Goal: Find specific page/section: Find specific page/section

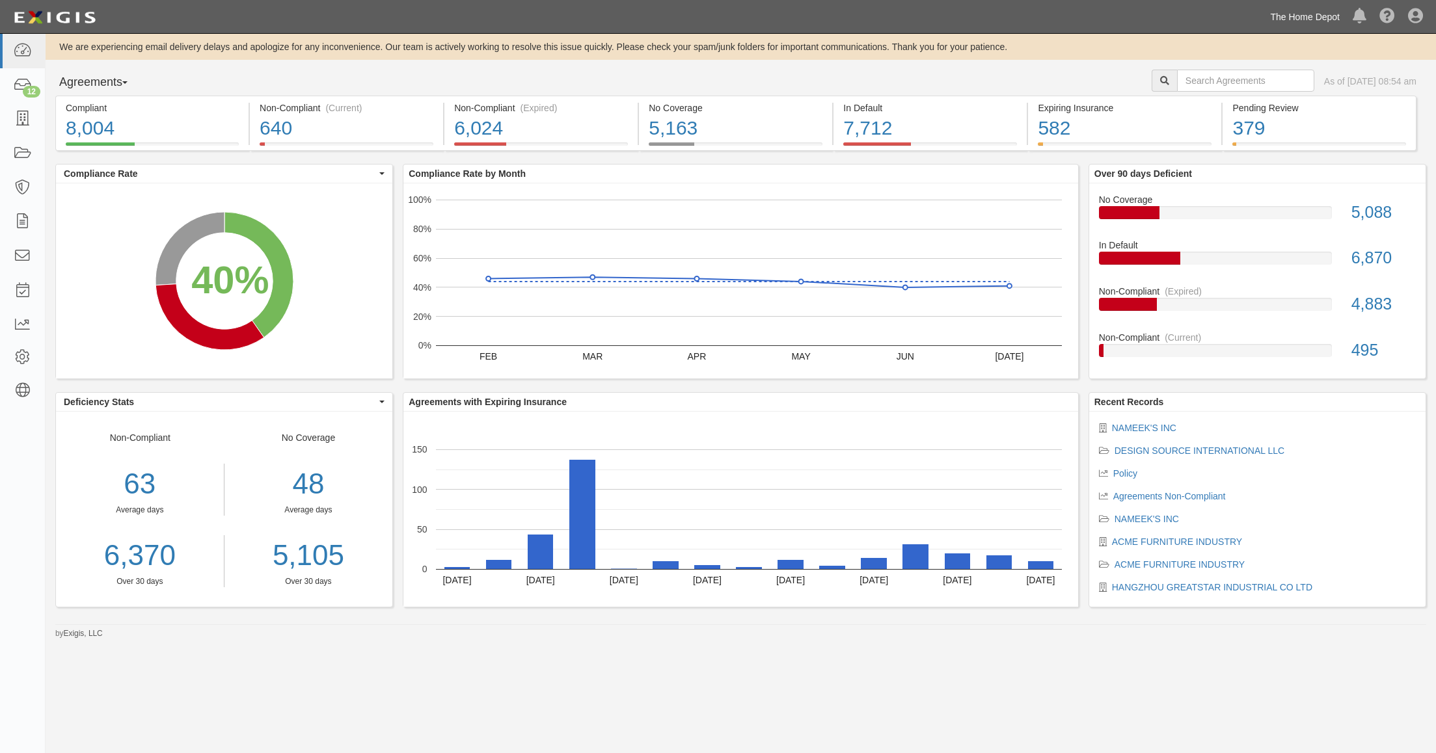
click at [1309, 10] on link "The Home Depot" at bounding box center [1305, 17] width 83 height 26
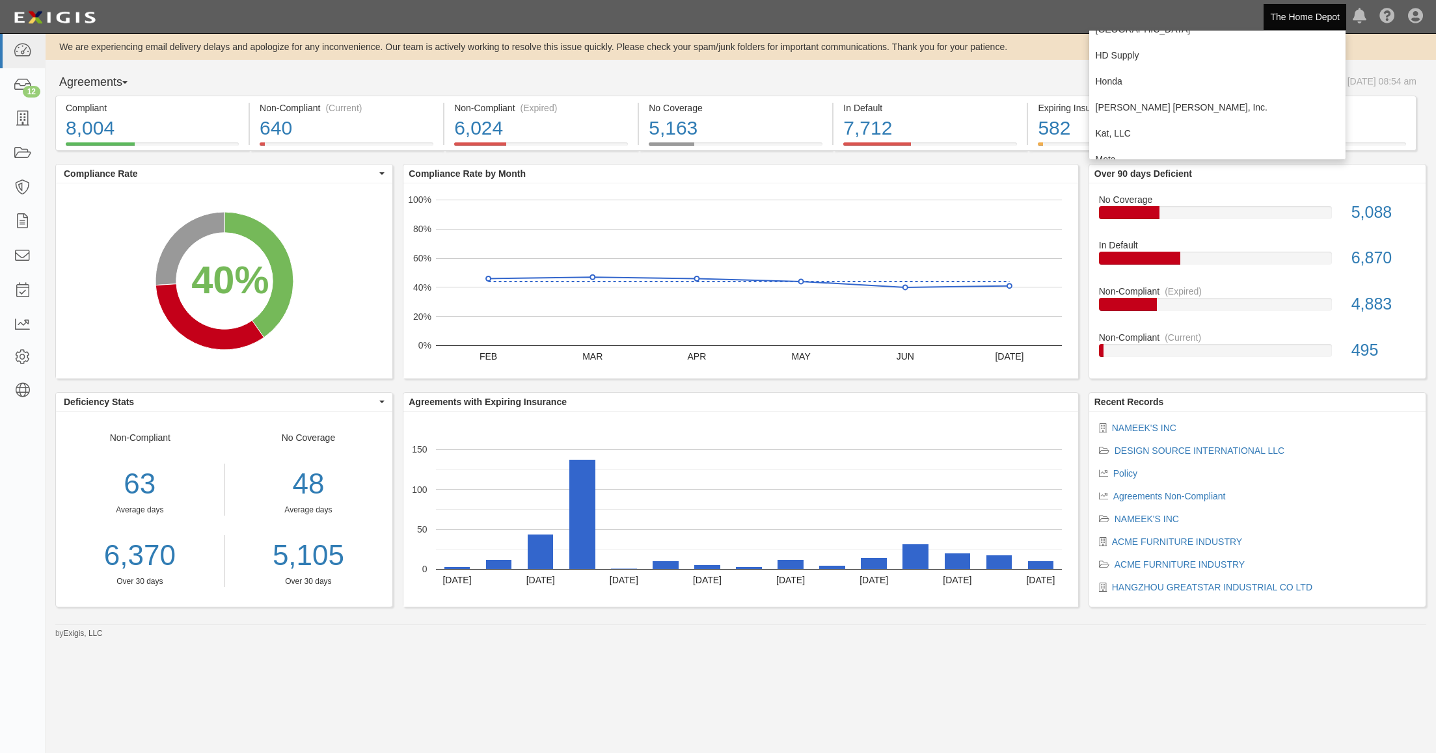
scroll to position [423, 0]
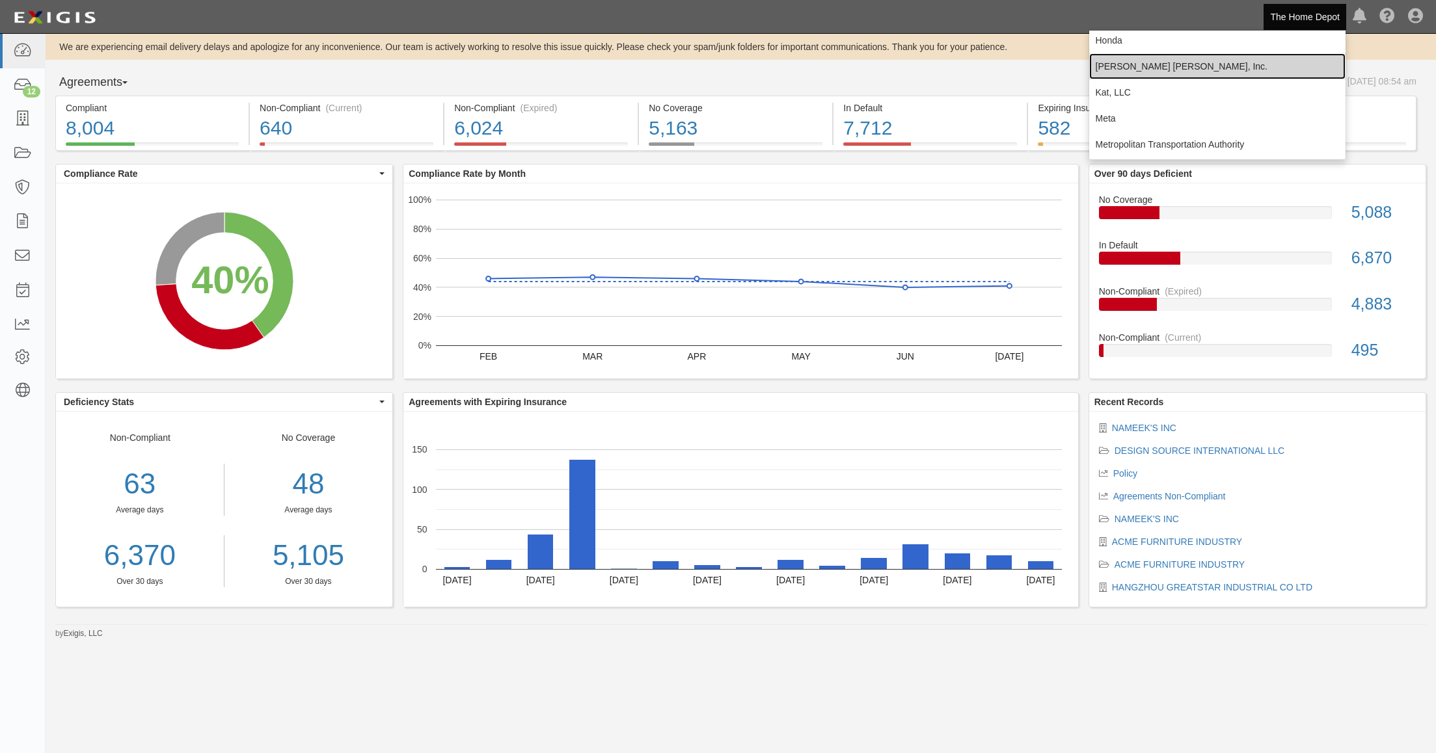
click at [1113, 67] on link "[PERSON_NAME] [PERSON_NAME], Inc." at bounding box center [1217, 66] width 257 height 26
click at [1113, 67] on div "We are experiencing email delivery delays and apologize for any inconvenience. …" at bounding box center [741, 337] width 1391 height 606
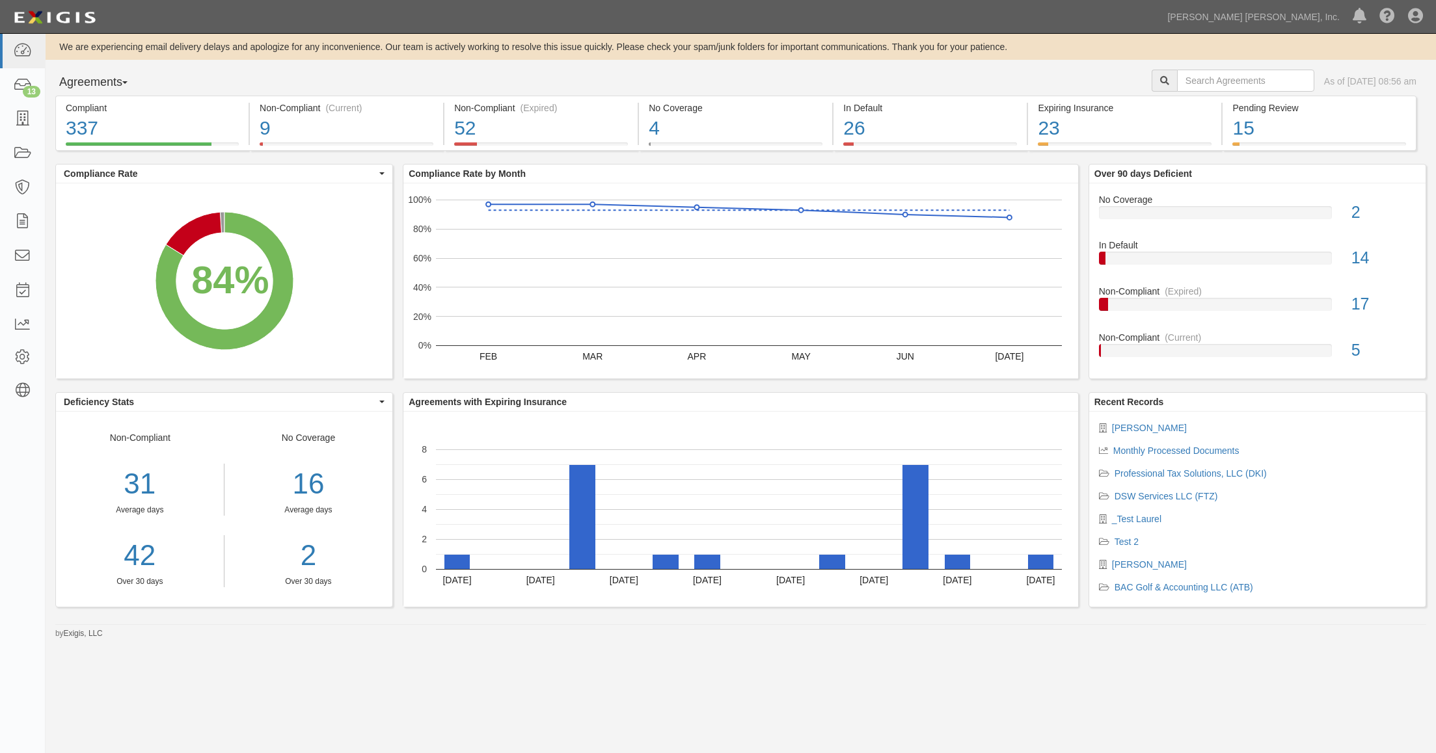
click at [599, 161] on div "Compliant 337 84% (337 out of 402 agreements) Non-Compliant (Current) 9 2% (9 o…" at bounding box center [741, 358] width 1391 height 525
click at [25, 223] on icon at bounding box center [22, 222] width 18 height 15
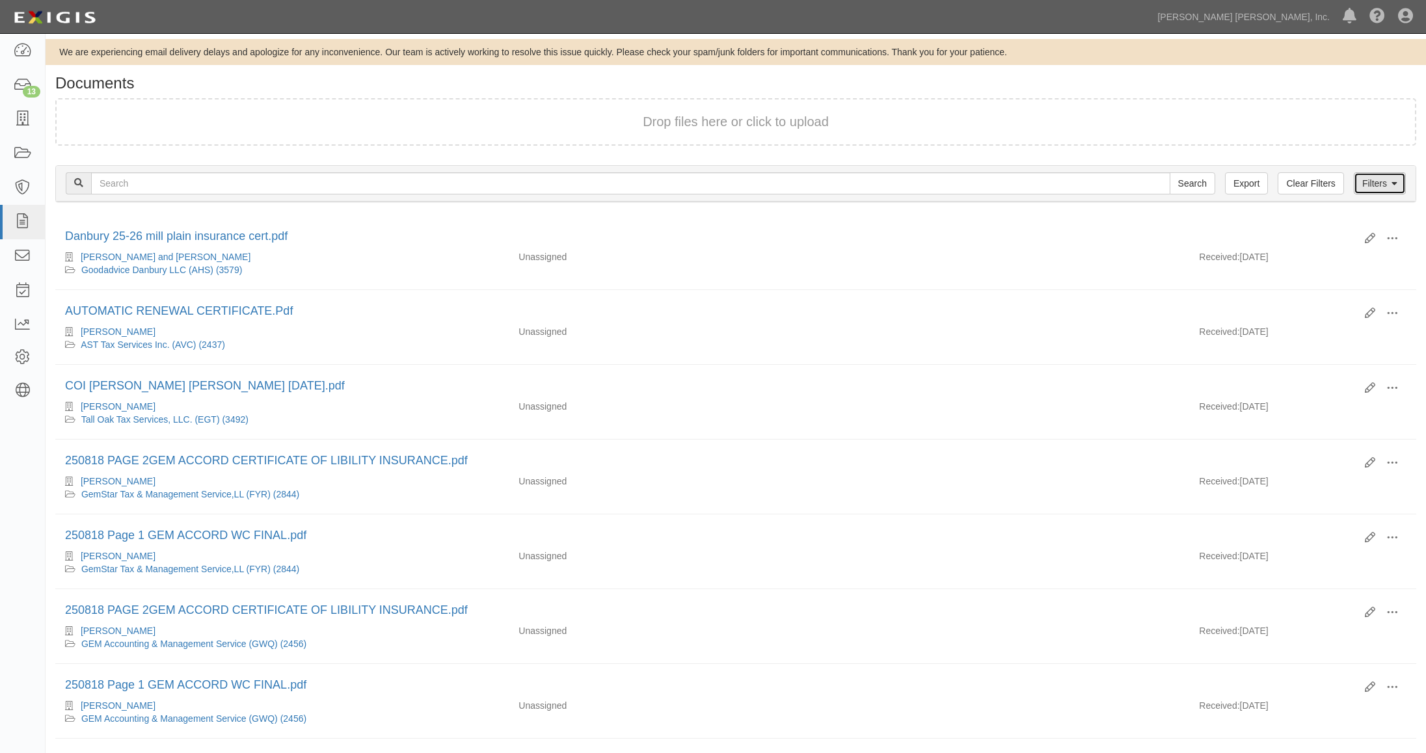
click at [1388, 187] on link "Filters" at bounding box center [1380, 183] width 52 height 22
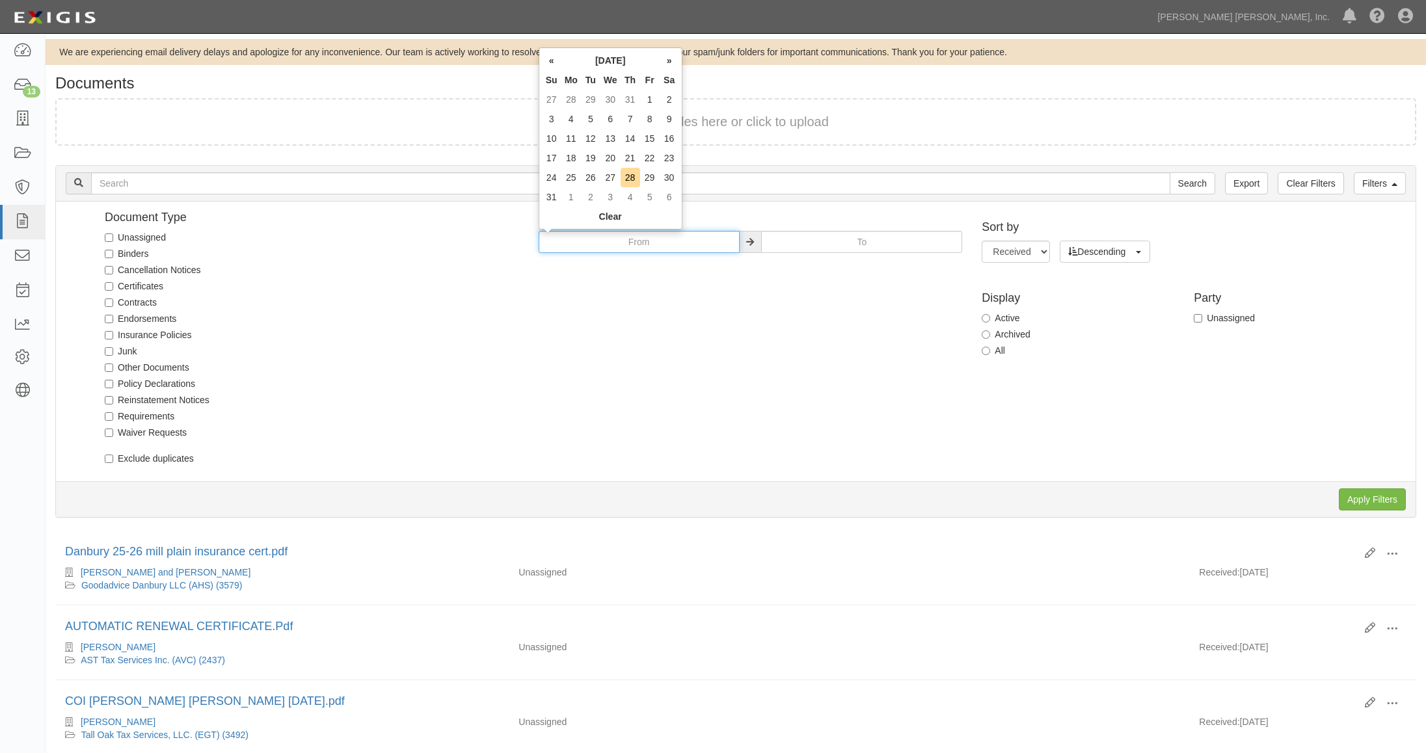
click at [617, 239] on input "text" at bounding box center [639, 242] width 201 height 22
type input "01/01/2025"
click at [882, 278] on div "Document Type Unassigned Binders Cancellation Notices Certificates Contracts En…" at bounding box center [741, 341] width 1350 height 260
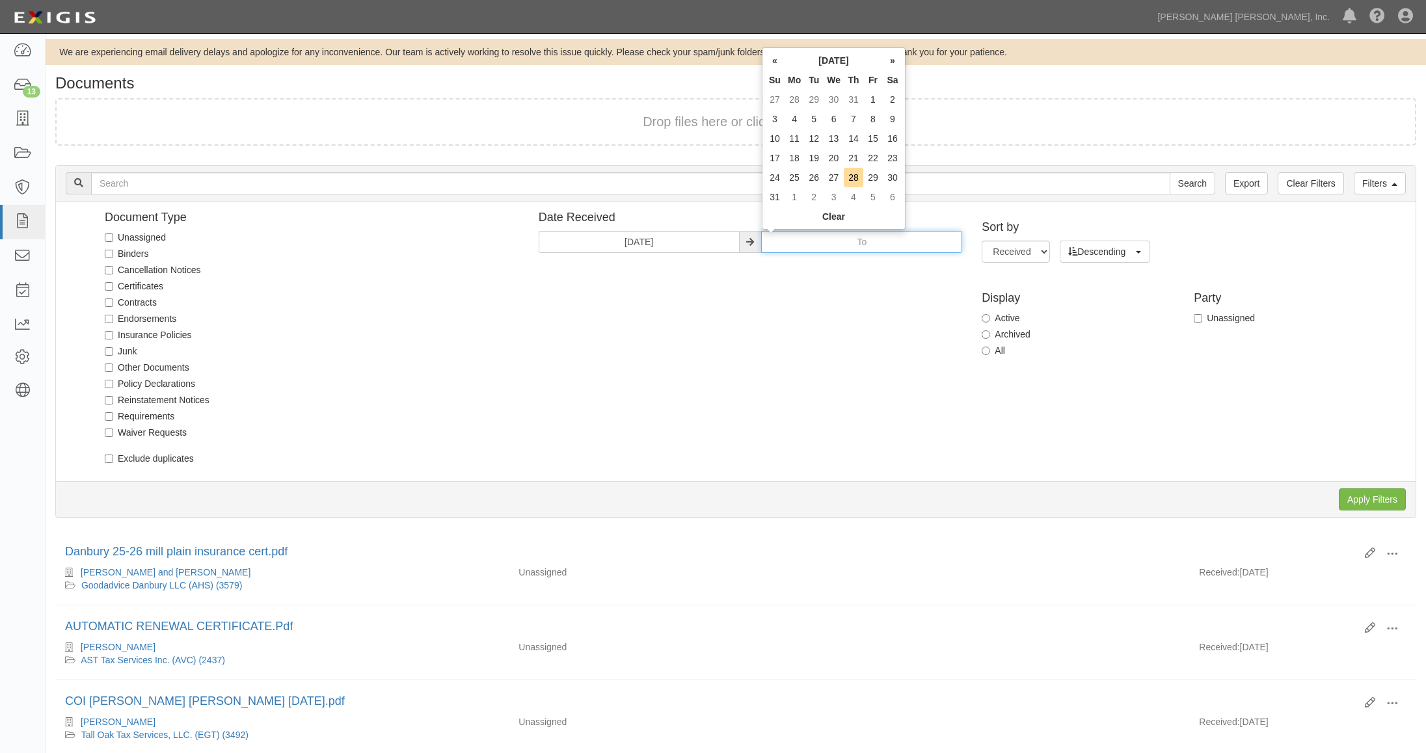
click at [865, 307] on div "Document Type Unassigned Binders Cancellation Notices Certificates Contracts En…" at bounding box center [741, 341] width 1350 height 260
click at [854, 181] on td "28" at bounding box center [854, 178] width 20 height 20
type input "[DATE]"
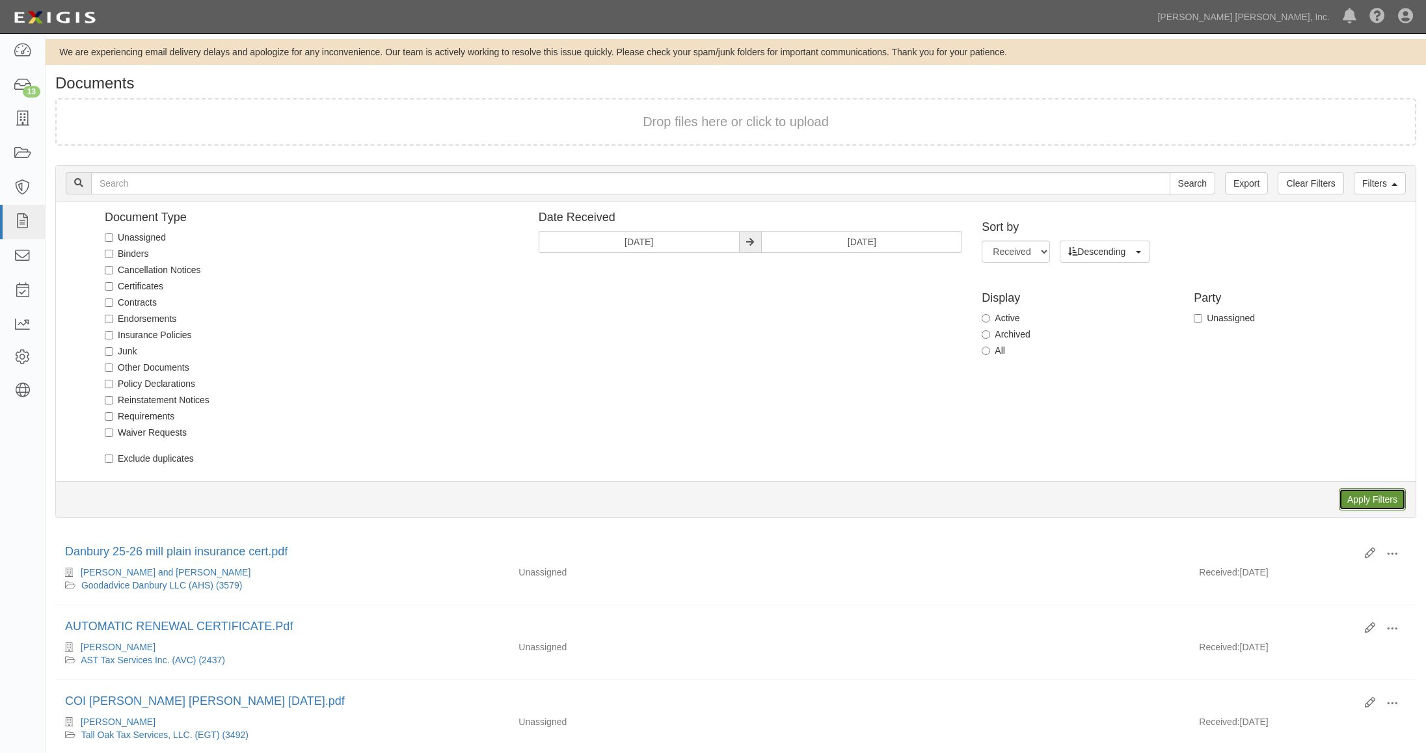
click at [1382, 500] on input "Apply Filters" at bounding box center [1372, 500] width 67 height 22
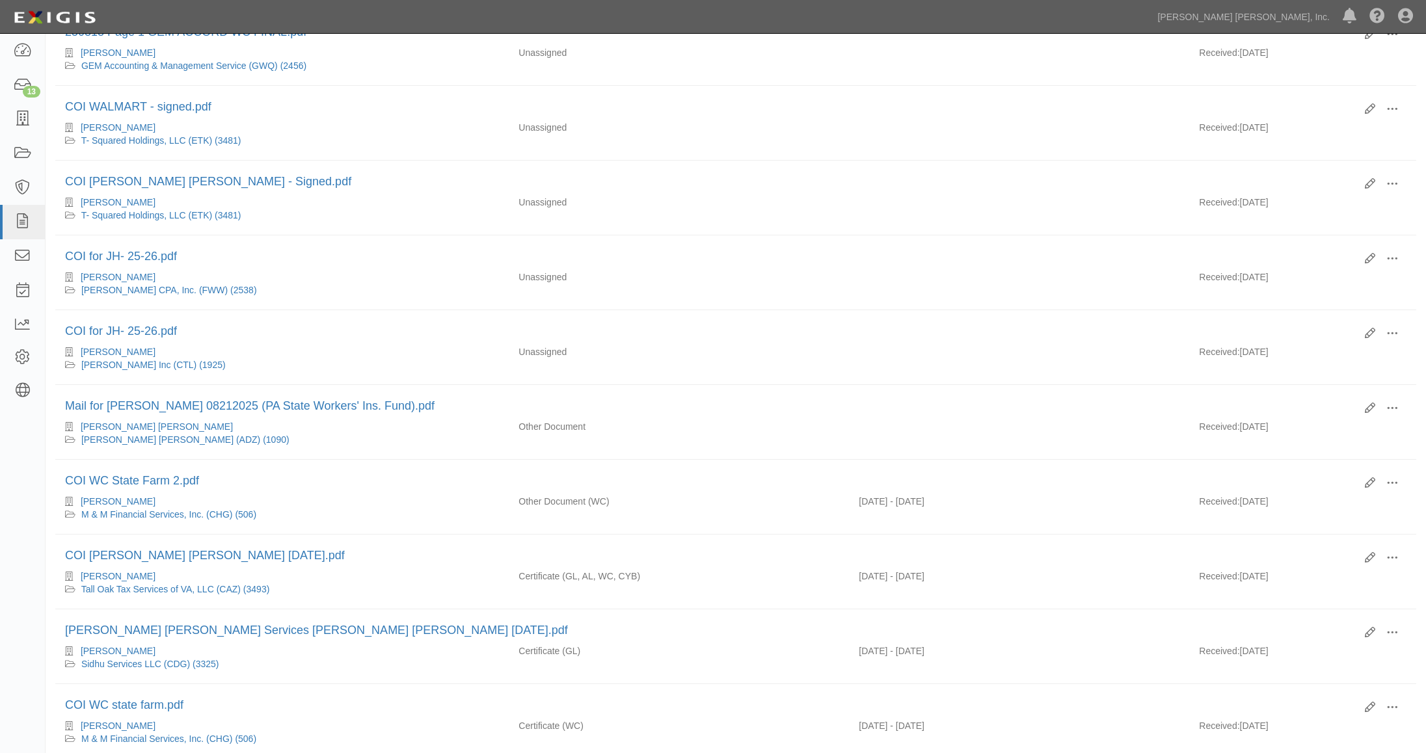
scroll to position [1067, 0]
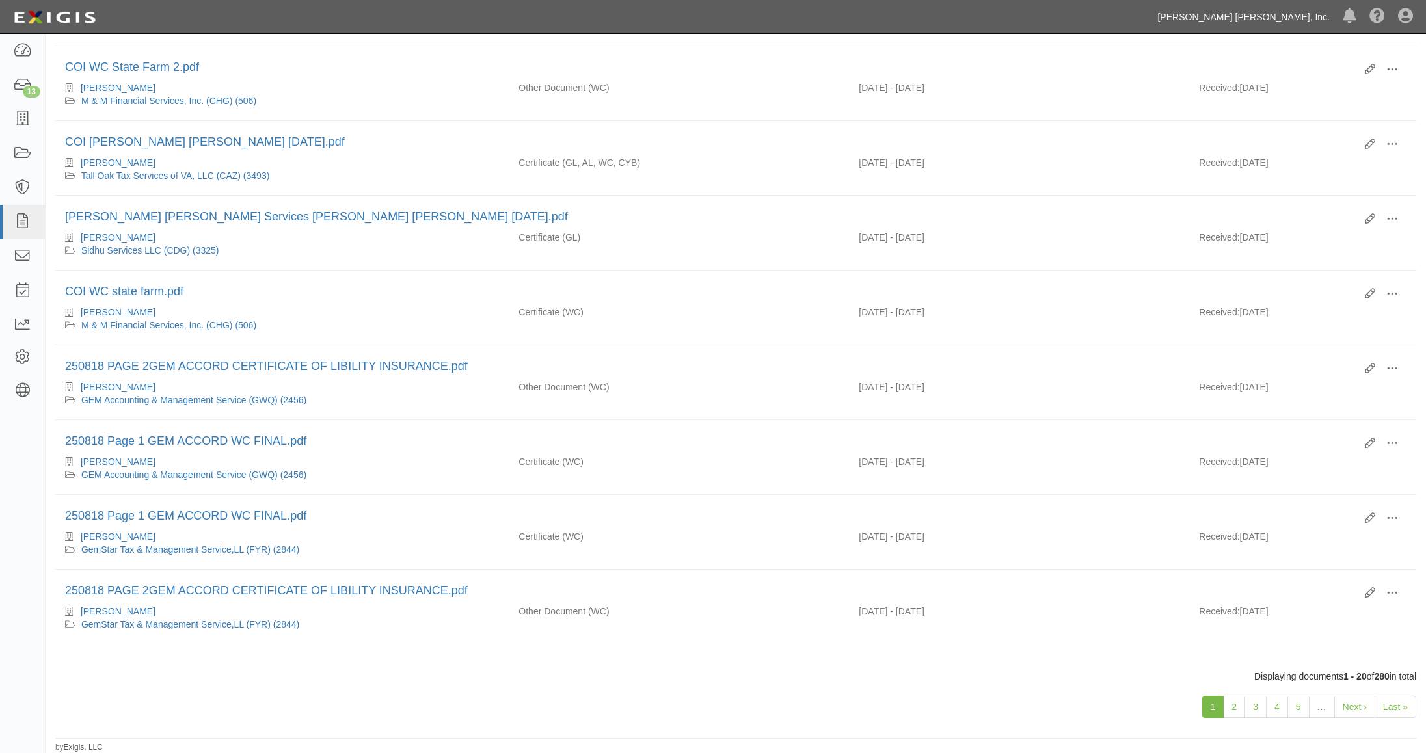
click at [1310, 13] on link "[PERSON_NAME] [PERSON_NAME], Inc." at bounding box center [1243, 17] width 185 height 26
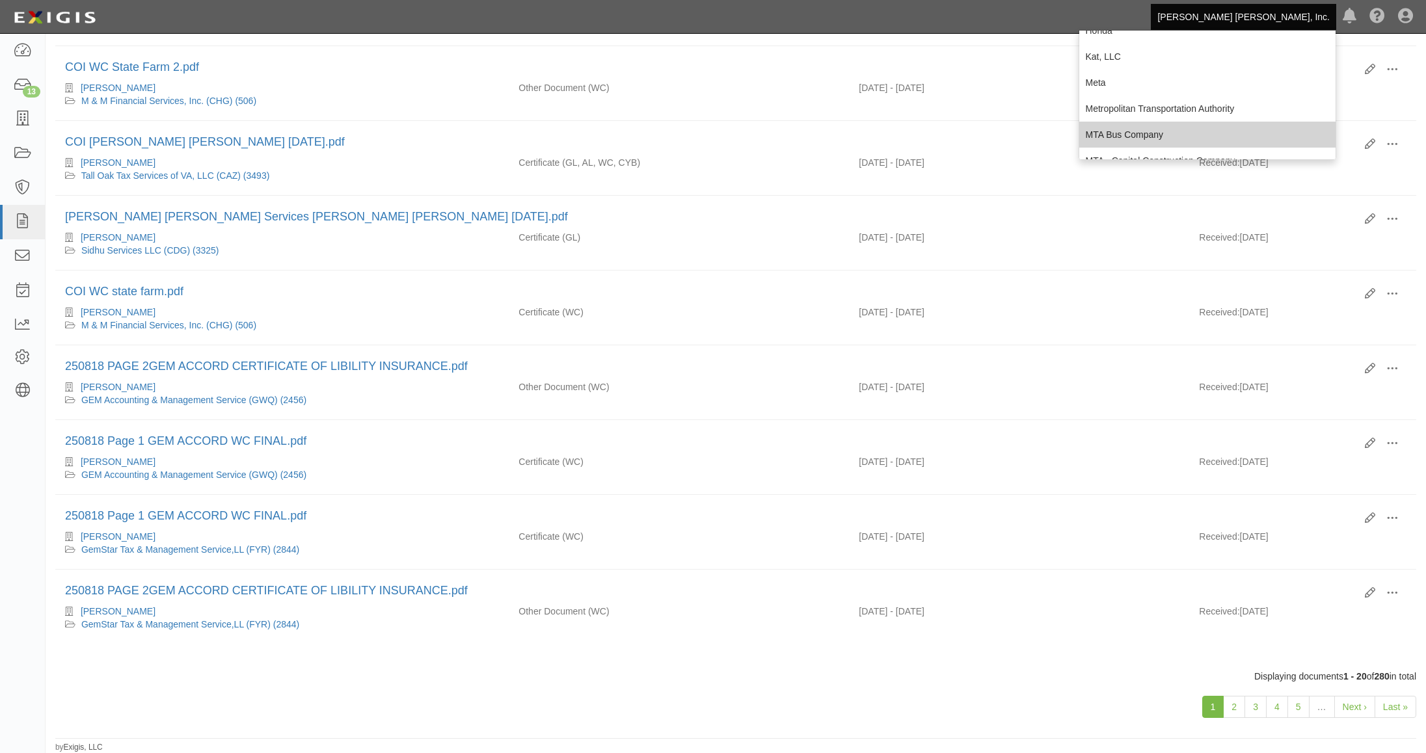
scroll to position [439, 0]
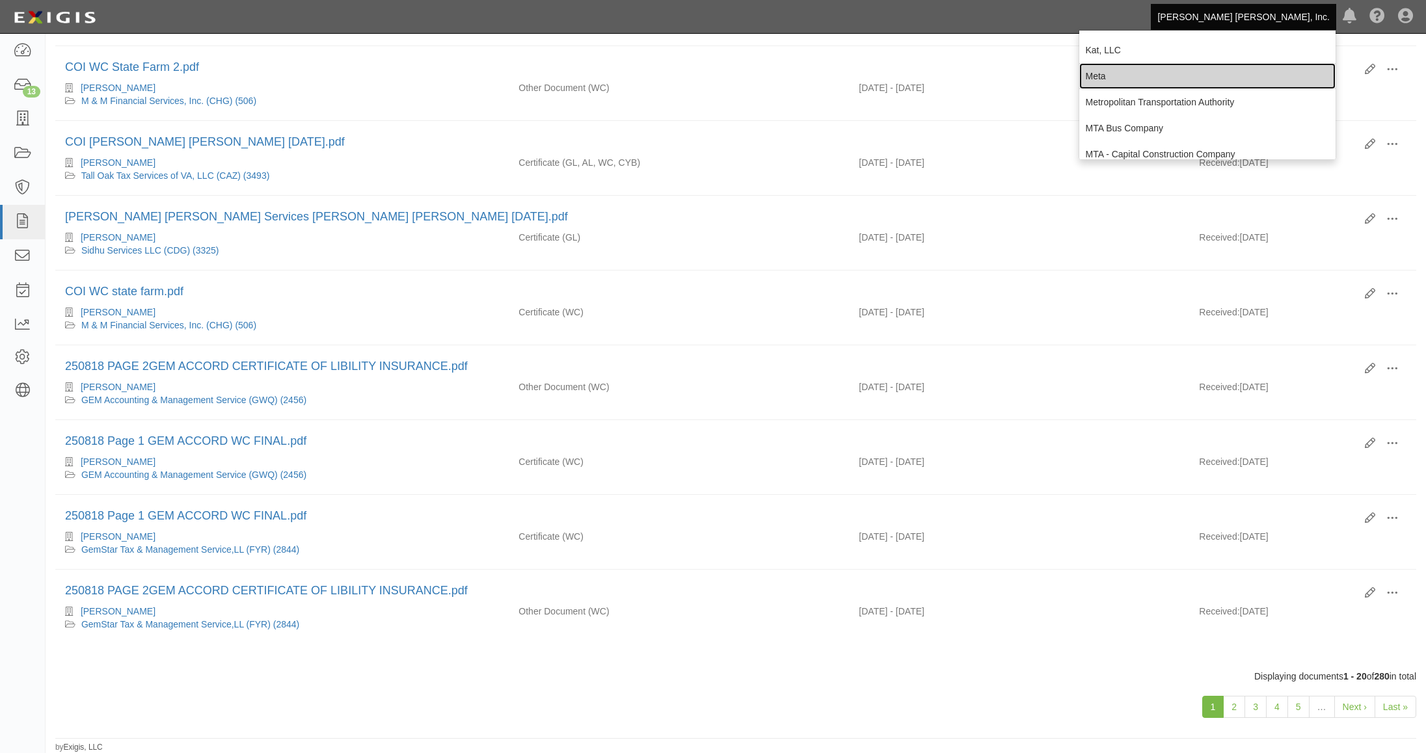
click at [1100, 75] on link "Meta" at bounding box center [1207, 76] width 257 height 26
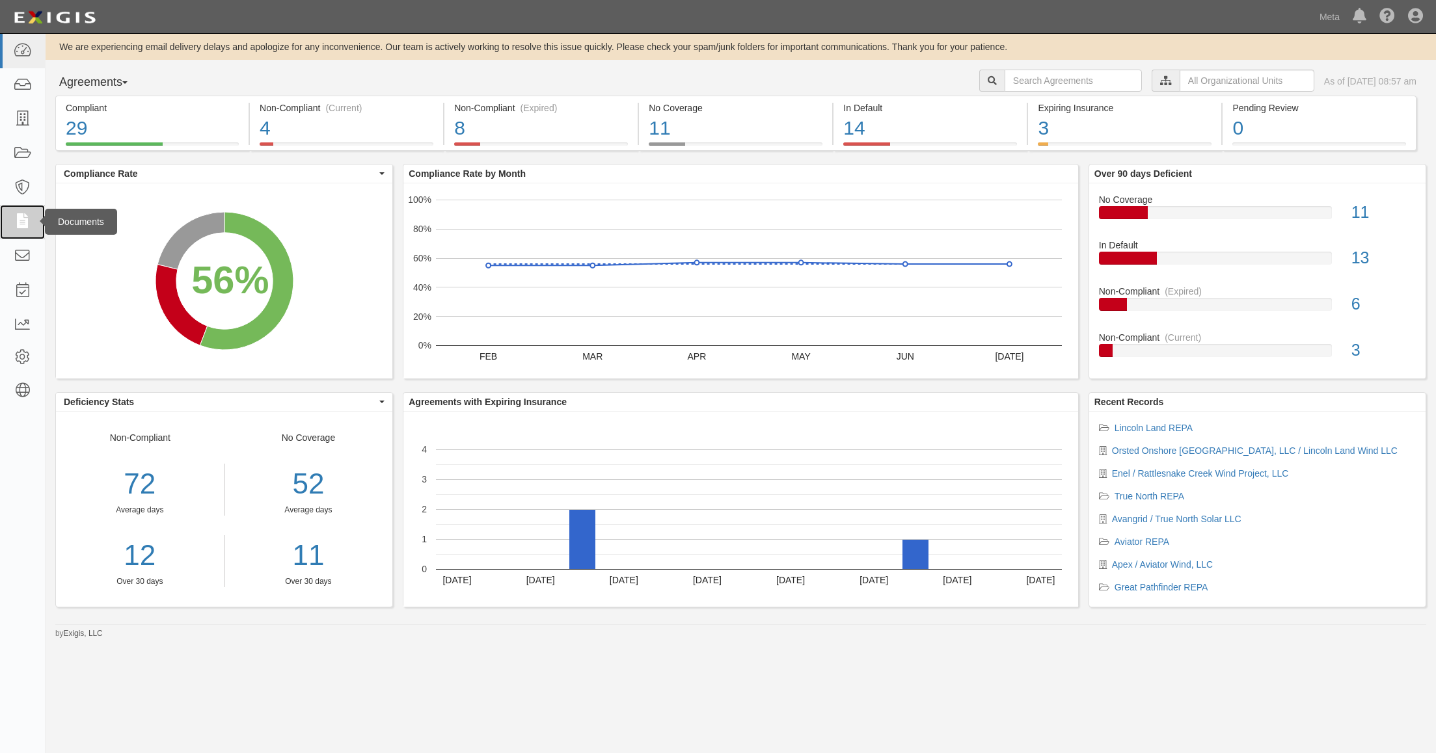
click at [23, 215] on icon at bounding box center [22, 222] width 18 height 15
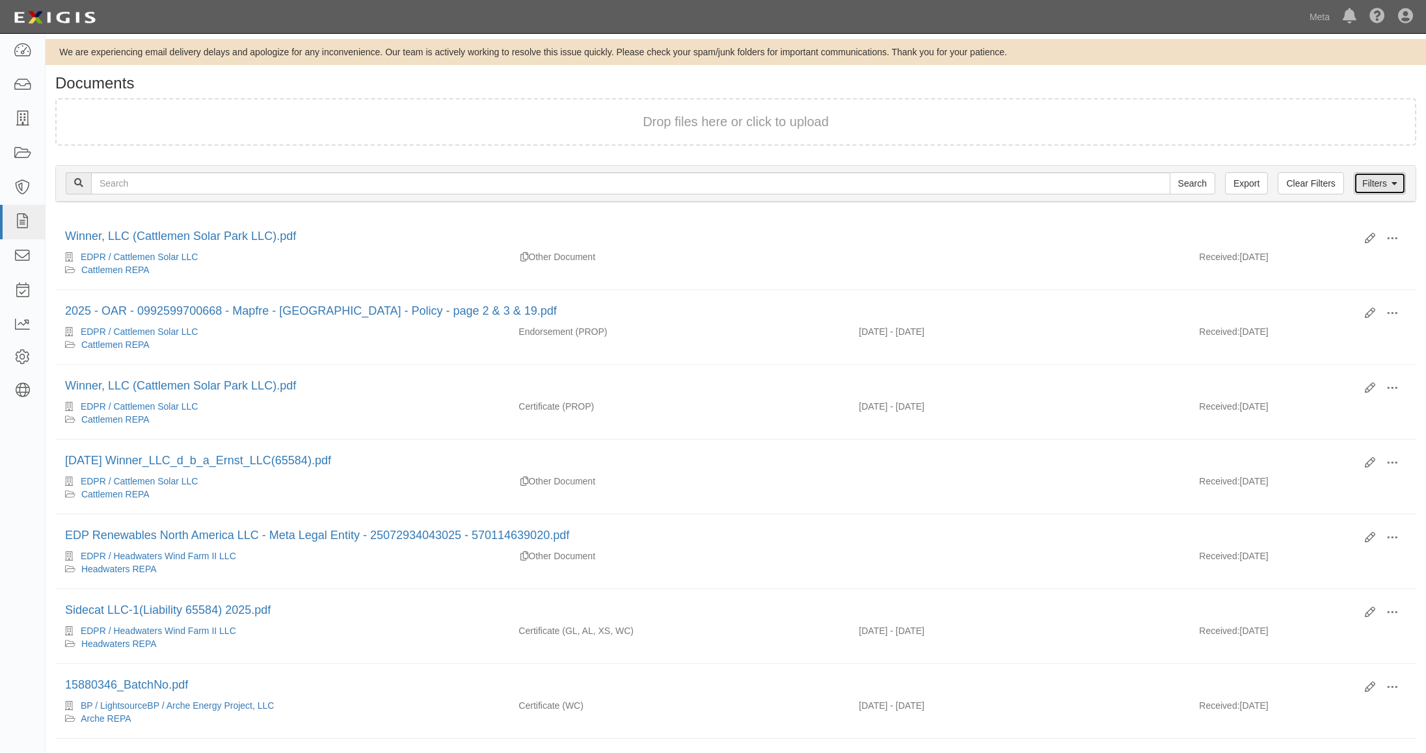
click at [1386, 186] on link "Filters" at bounding box center [1380, 183] width 52 height 22
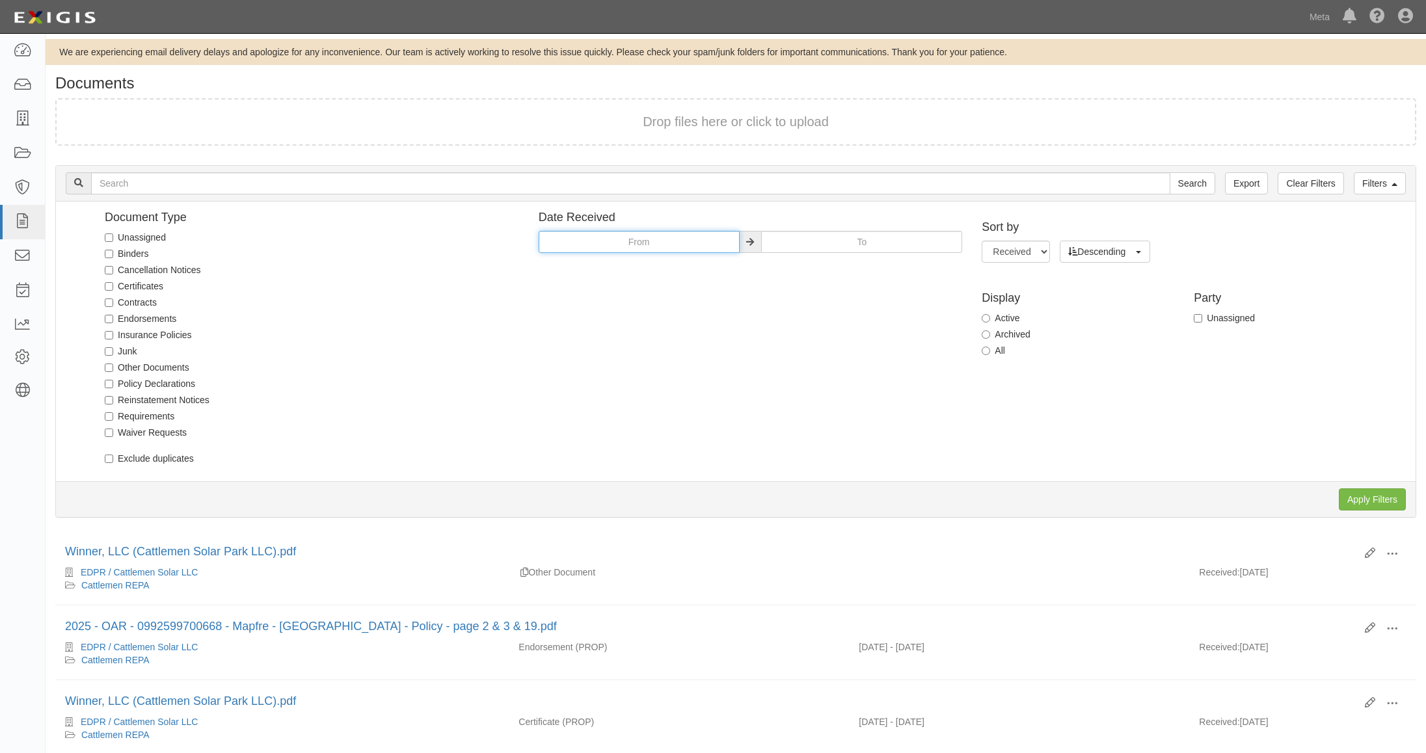
click at [614, 241] on input "text" at bounding box center [639, 242] width 201 height 22
type input "01/01/2025"
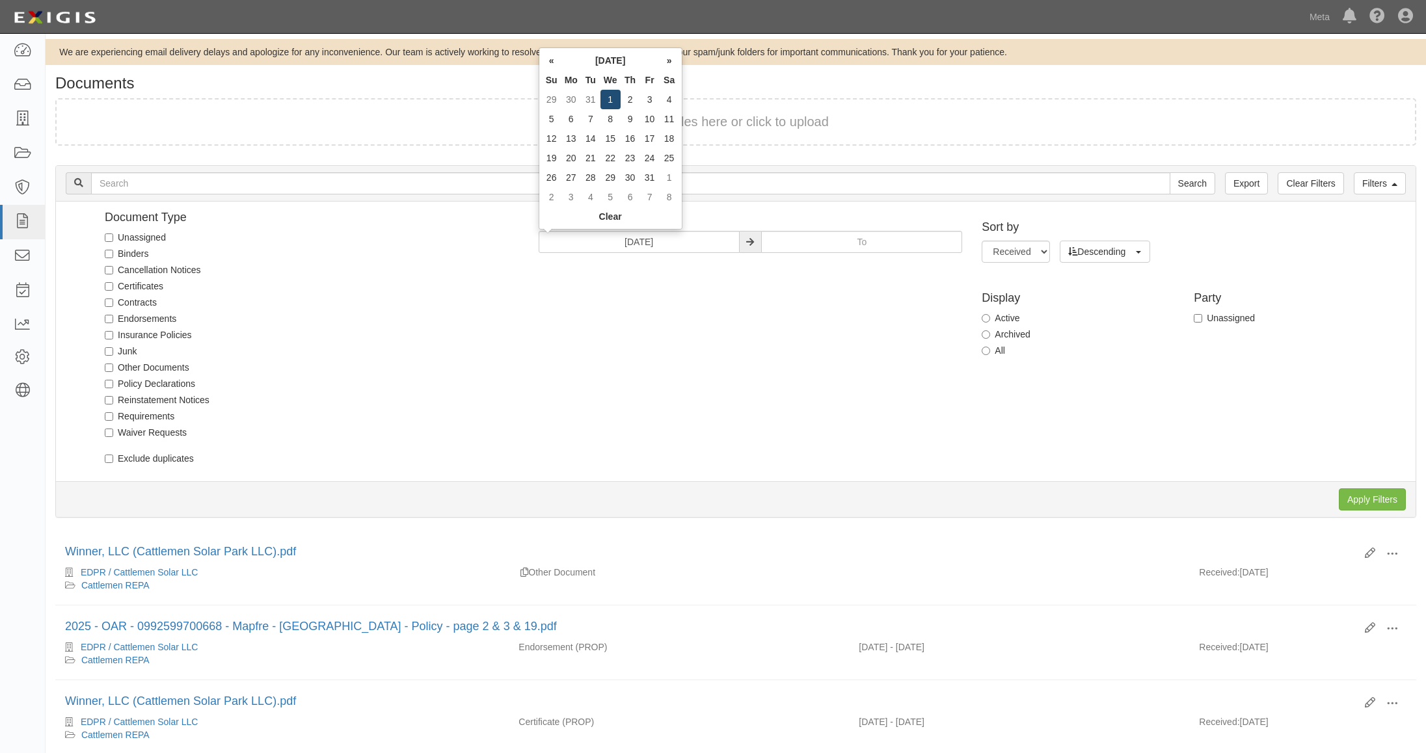
click at [610, 104] on td "1" at bounding box center [611, 100] width 20 height 20
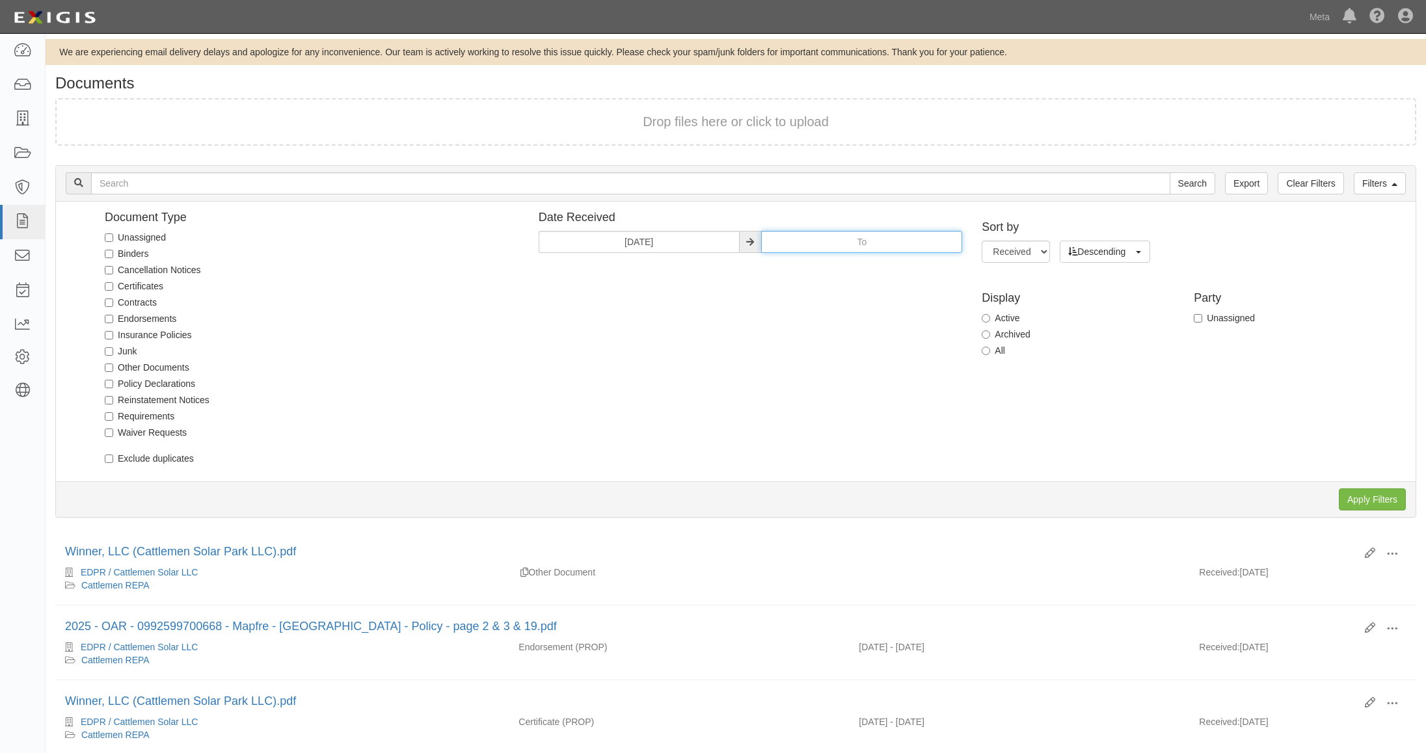
click at [825, 243] on input "text" at bounding box center [861, 242] width 201 height 22
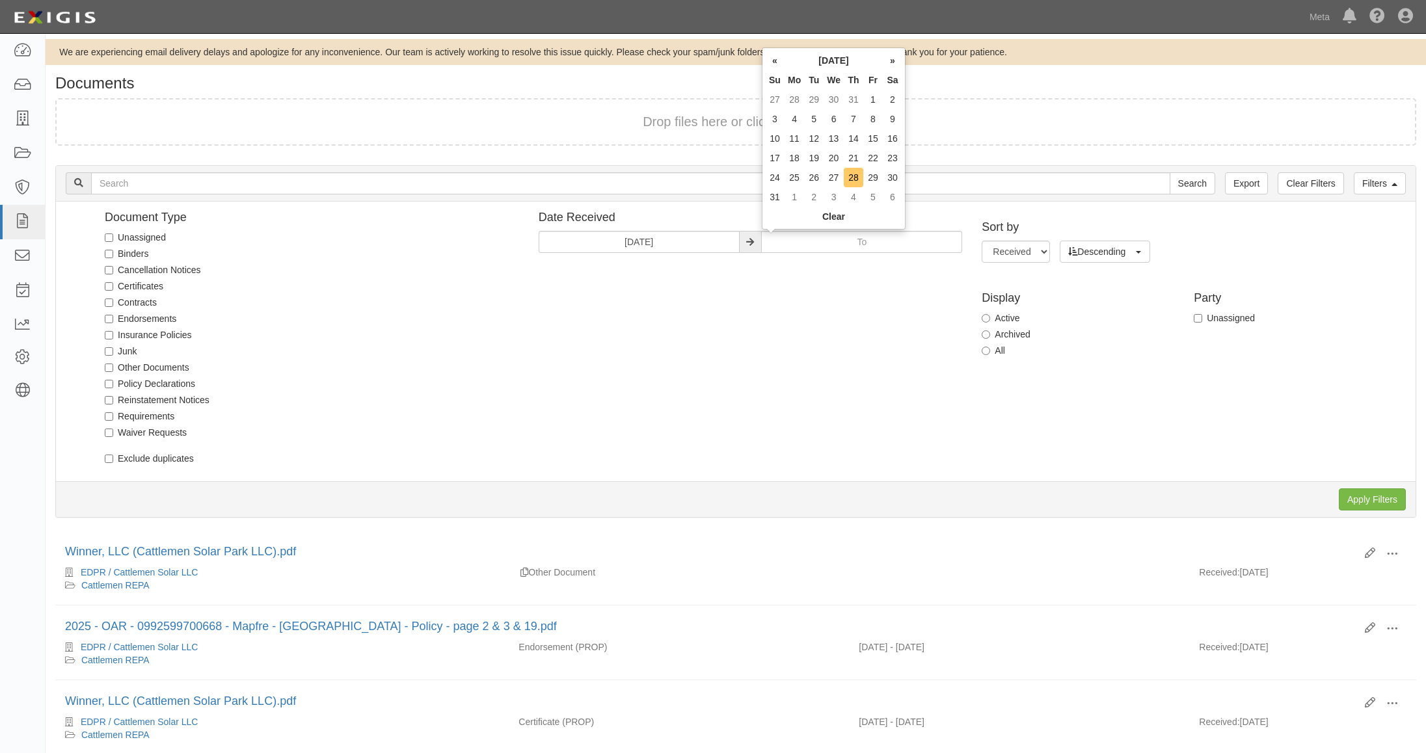
click at [855, 176] on td "28" at bounding box center [854, 178] width 20 height 20
type input "08/28/2025"
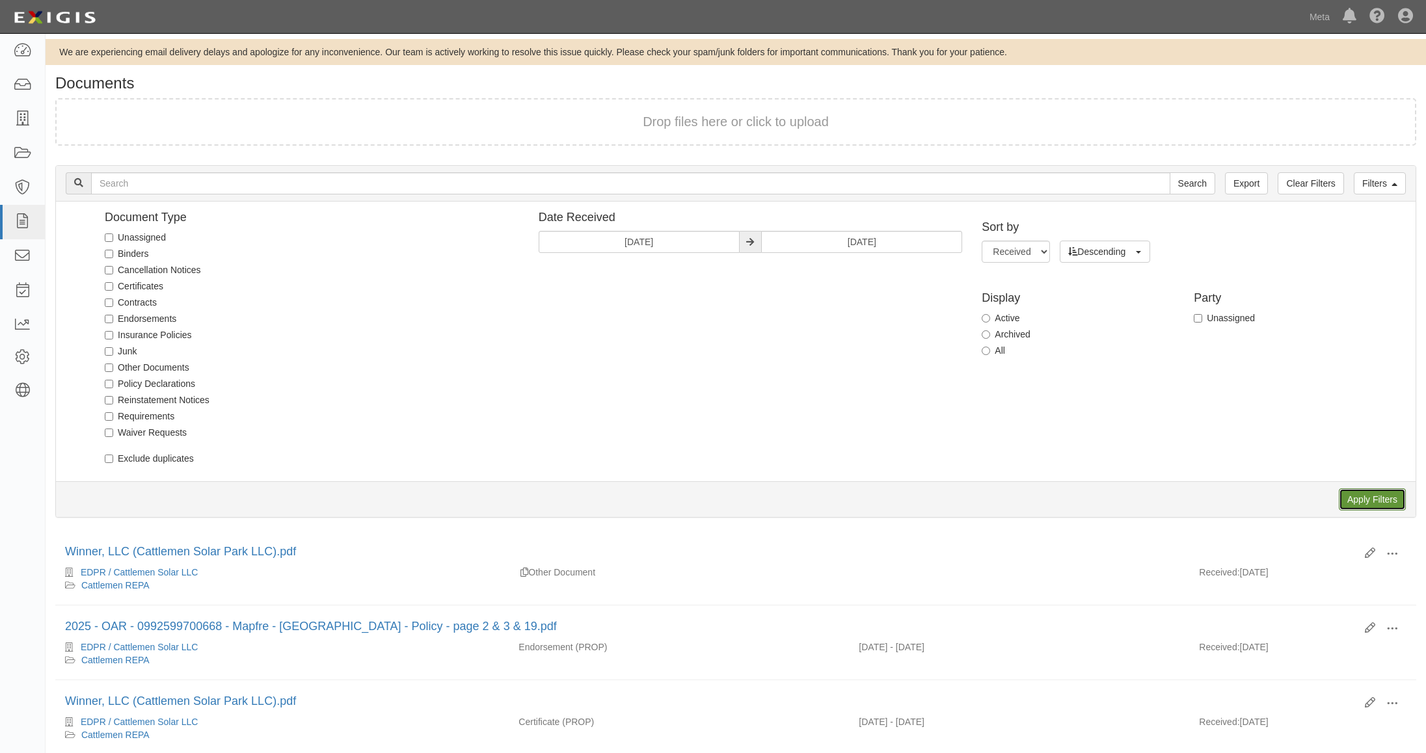
click at [1368, 499] on input "Apply Filters" at bounding box center [1372, 500] width 67 height 22
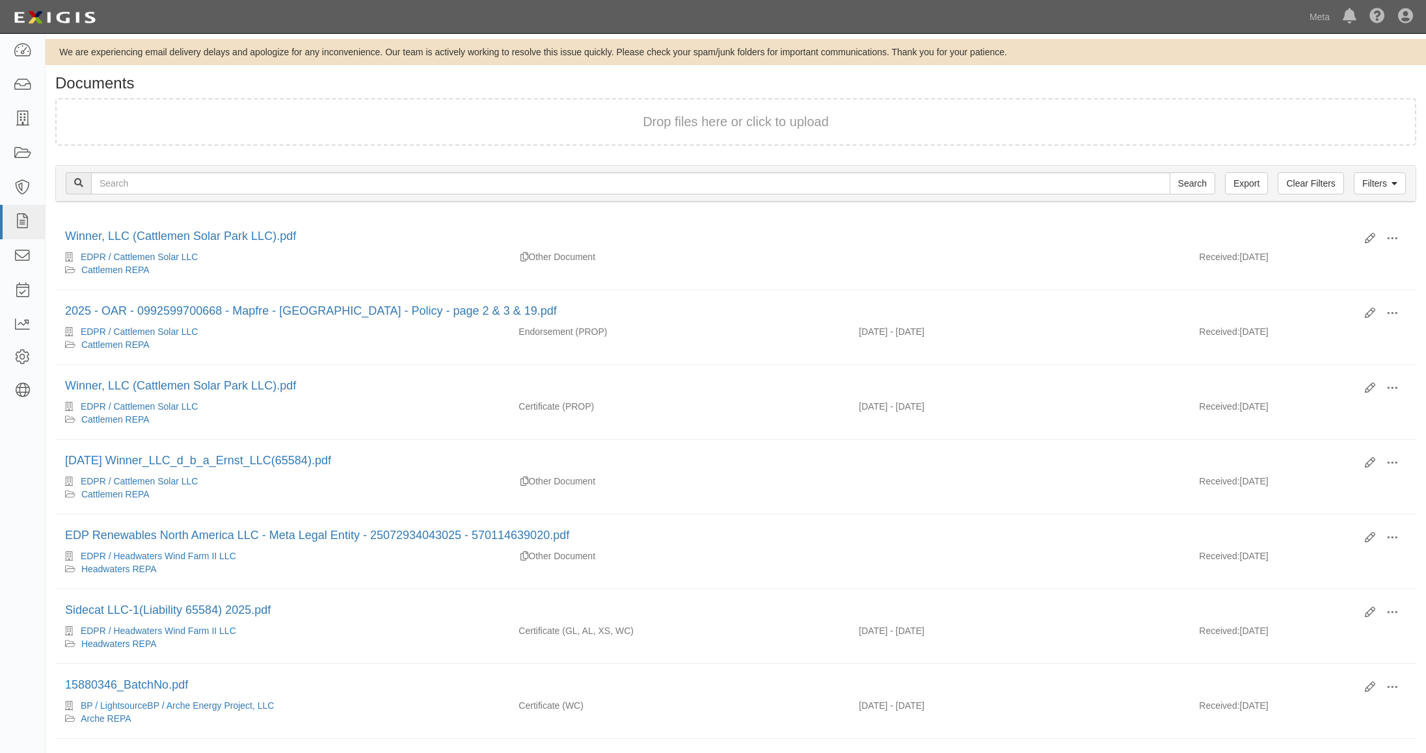
click at [568, 79] on h1 "Documents" at bounding box center [735, 83] width 1361 height 17
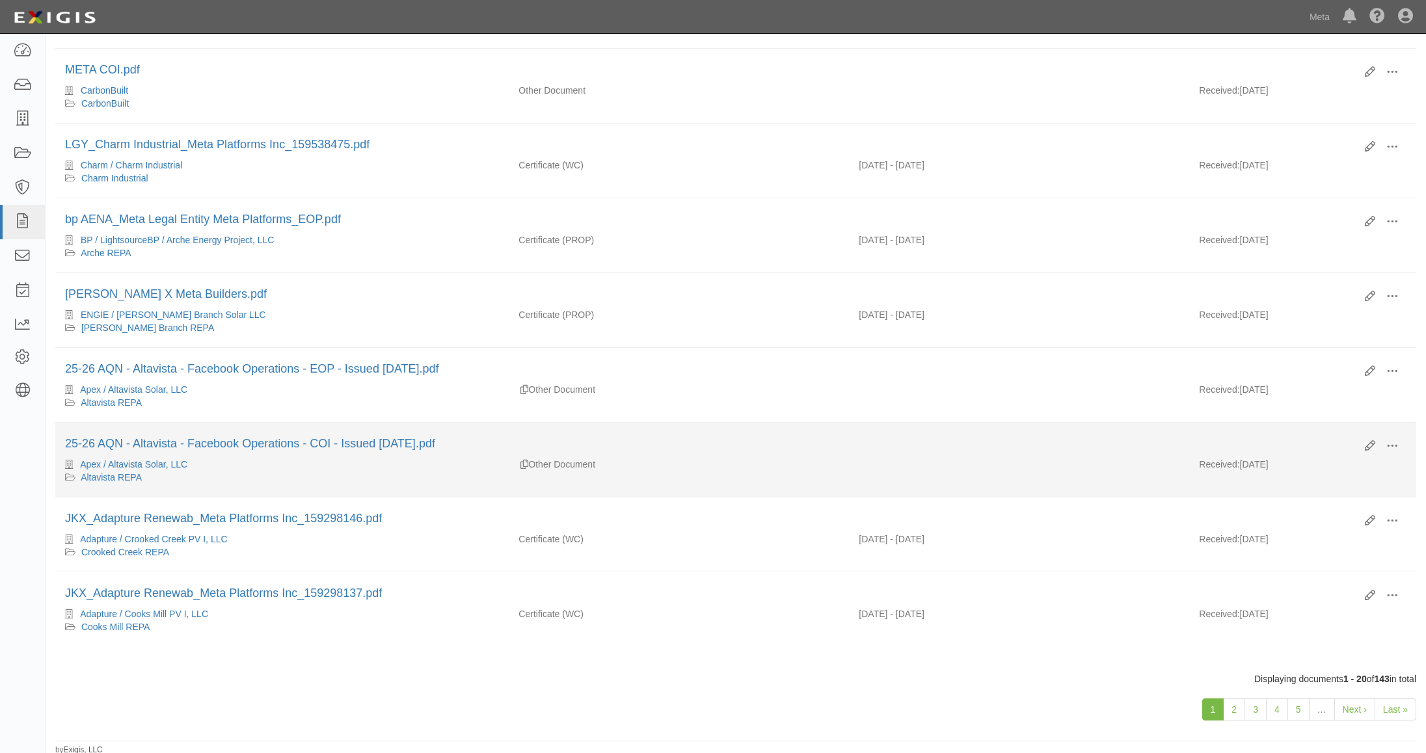
scroll to position [1067, 0]
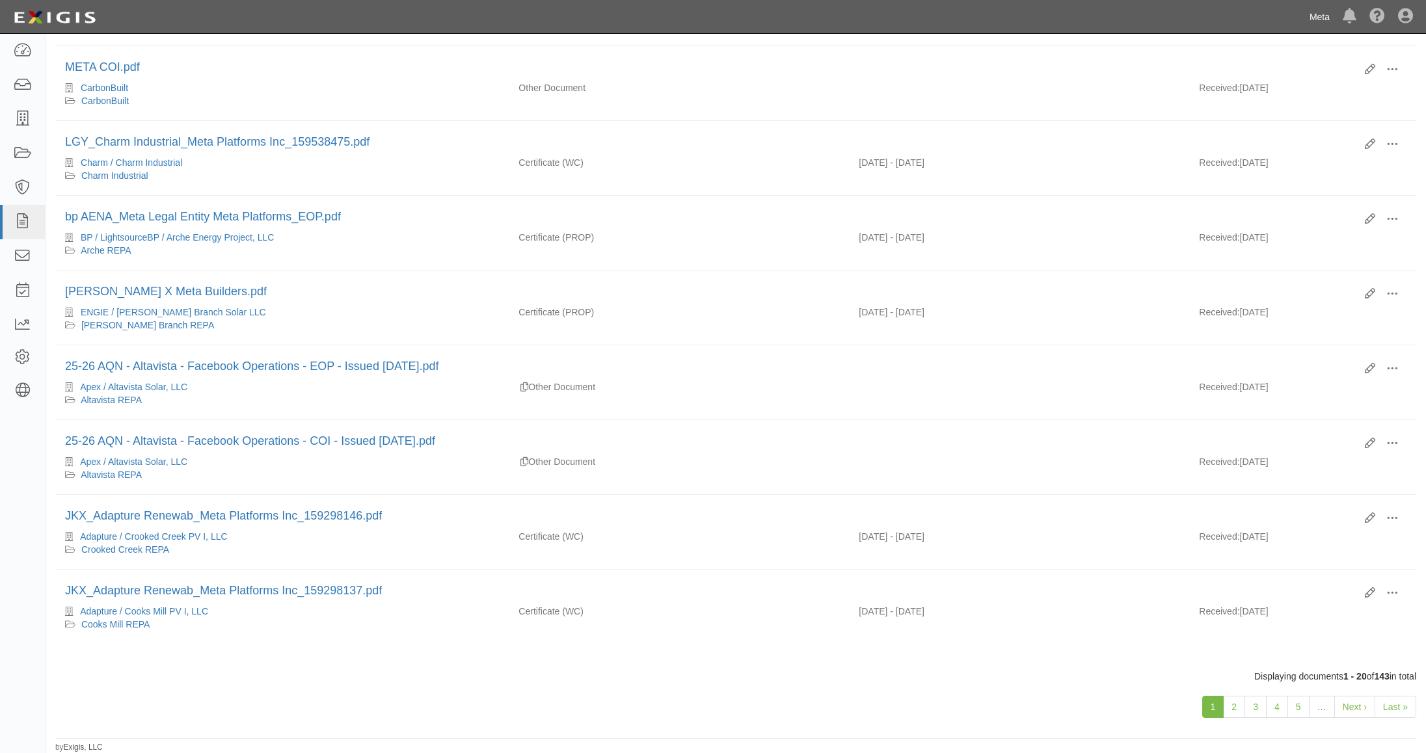
click at [1320, 18] on link "Meta" at bounding box center [1319, 17] width 33 height 26
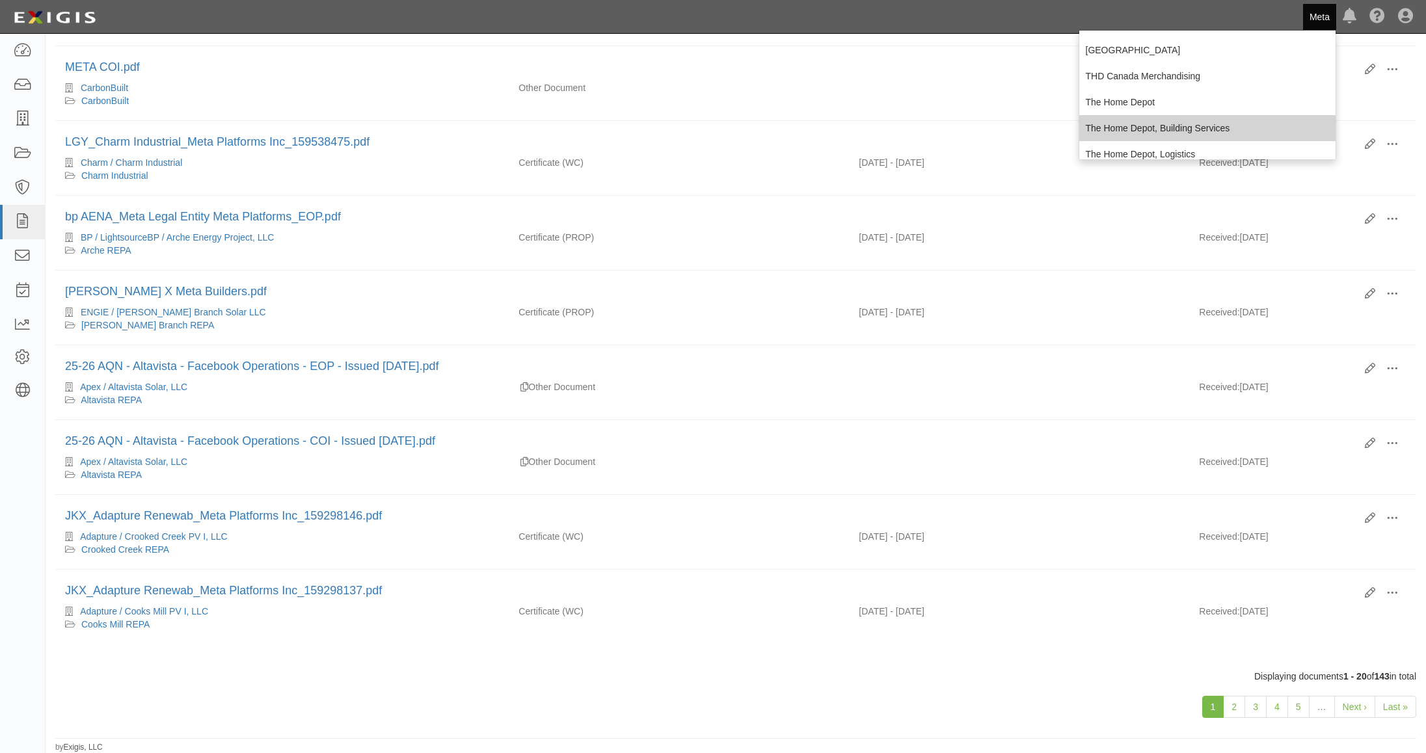
scroll to position [846, 0]
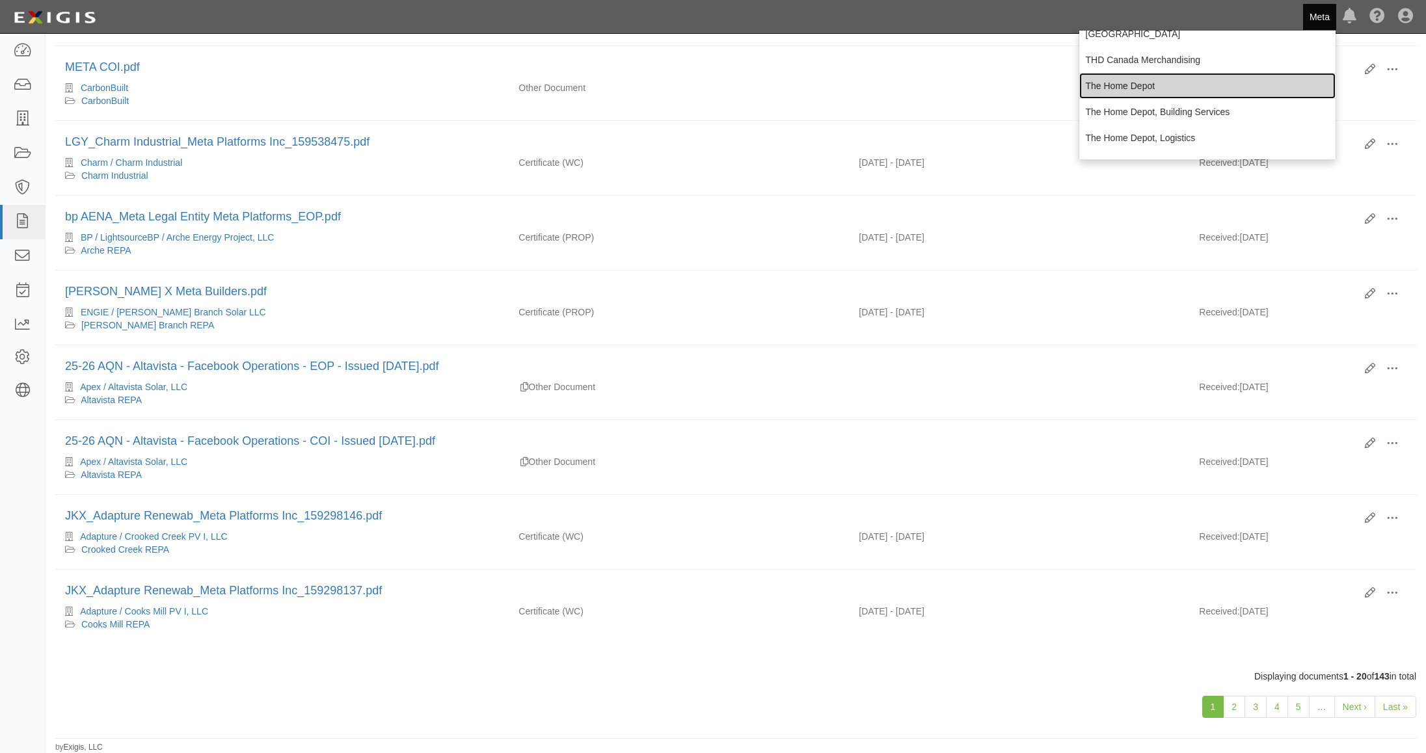
click at [1123, 87] on link "The Home Depot" at bounding box center [1207, 86] width 257 height 26
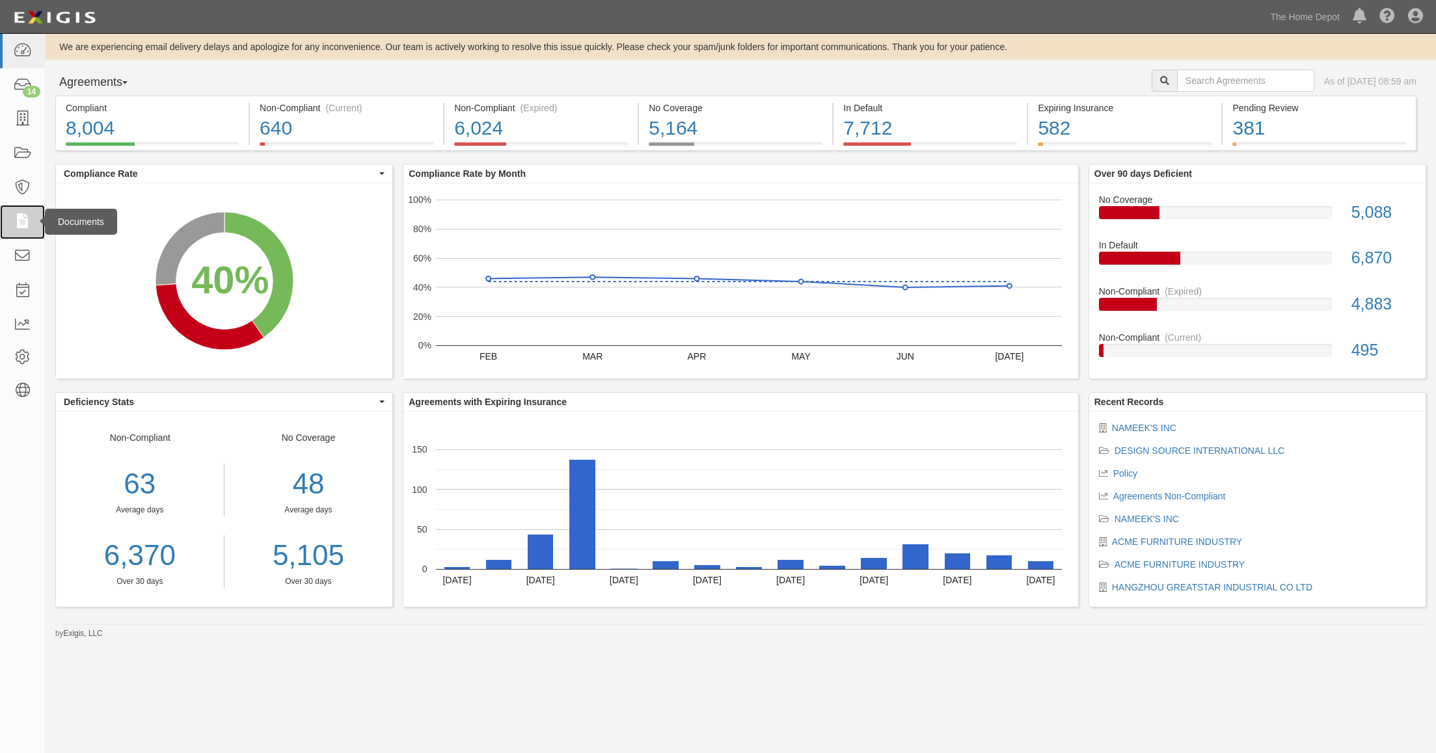
click at [27, 221] on icon at bounding box center [22, 222] width 18 height 15
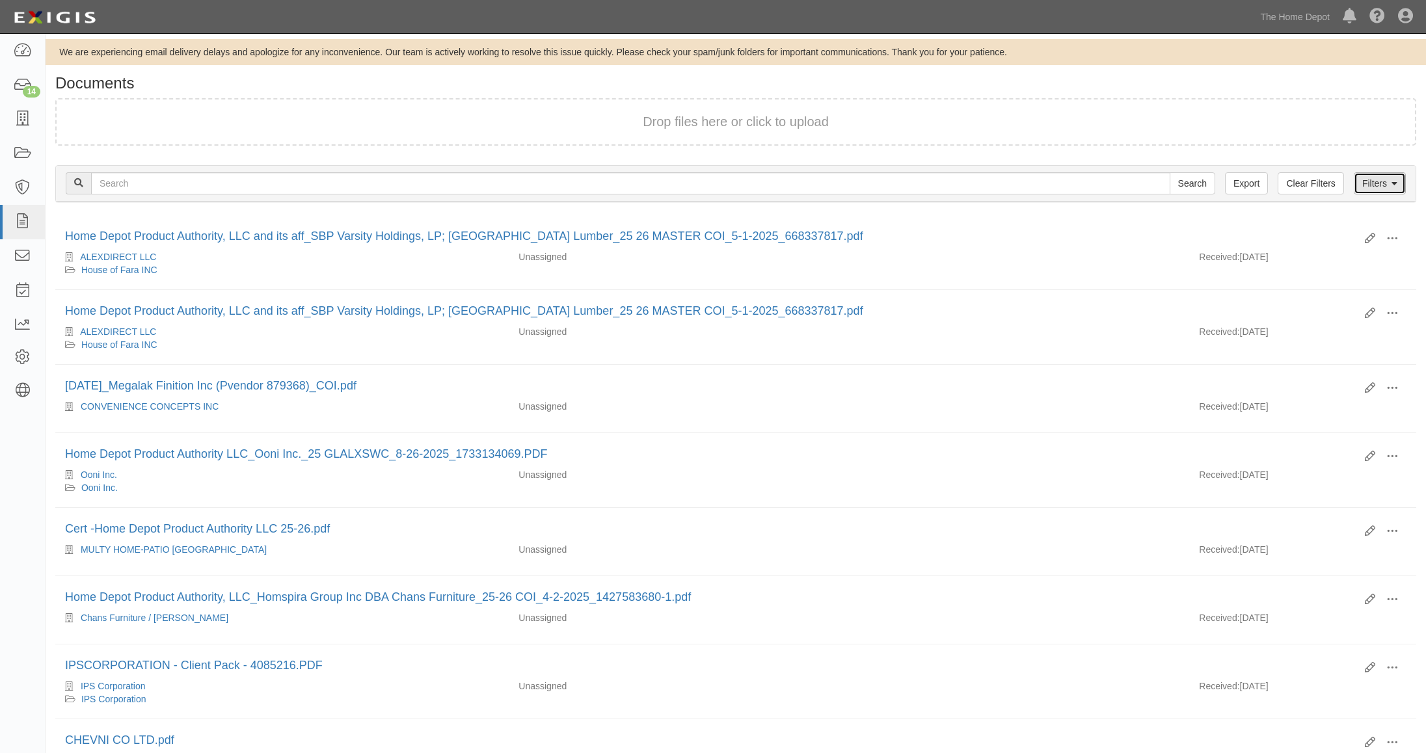
click at [1380, 183] on link "Filters" at bounding box center [1380, 183] width 52 height 22
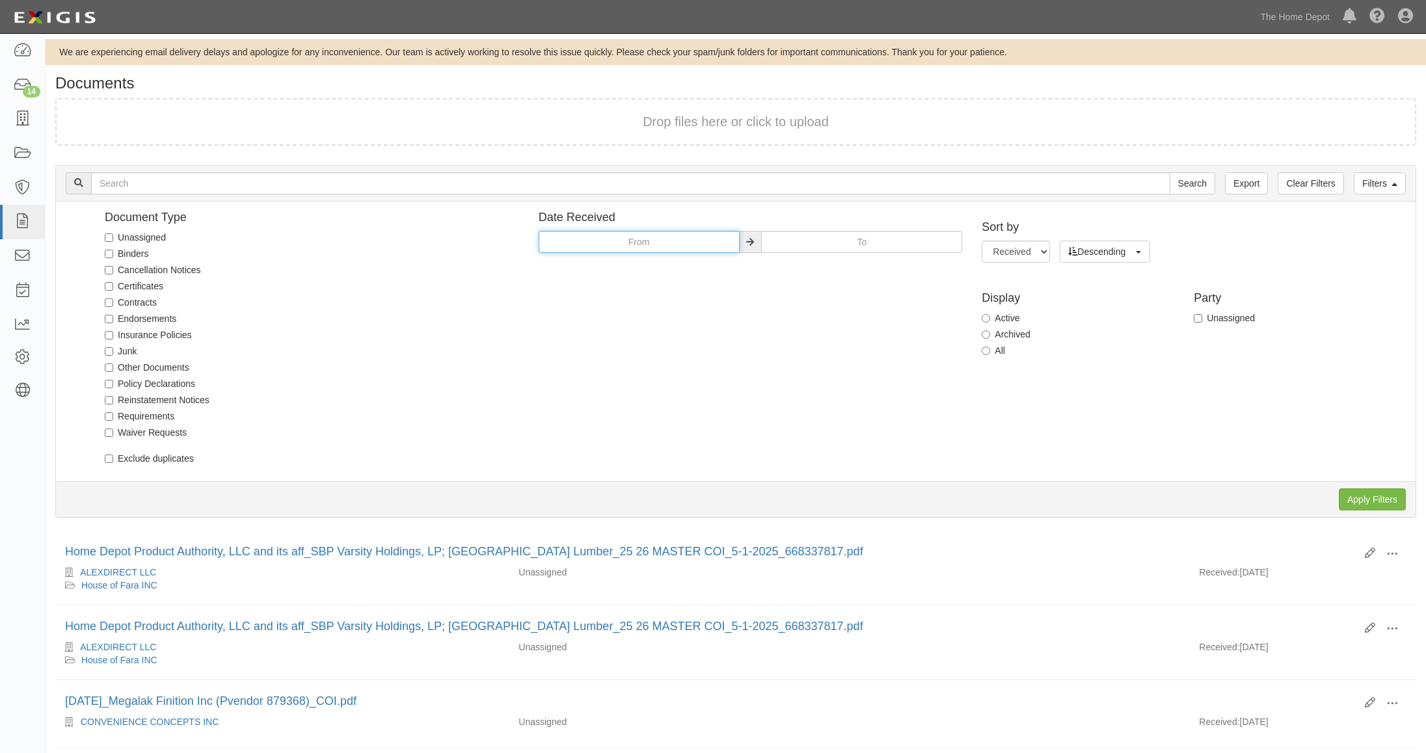
click at [632, 241] on input "text" at bounding box center [639, 242] width 201 height 22
type input "01/01/2025"
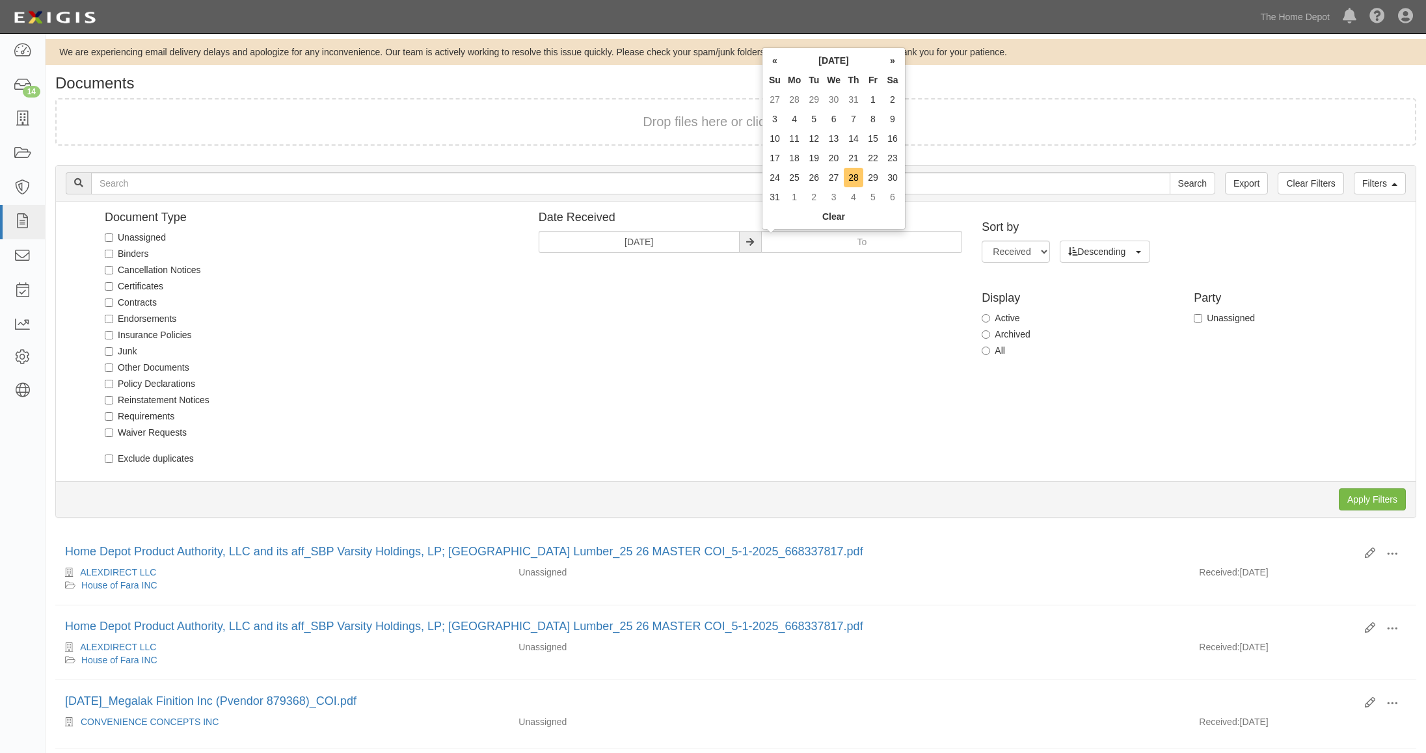
click at [854, 176] on td "28" at bounding box center [854, 178] width 20 height 20
type input "08/28/2025"
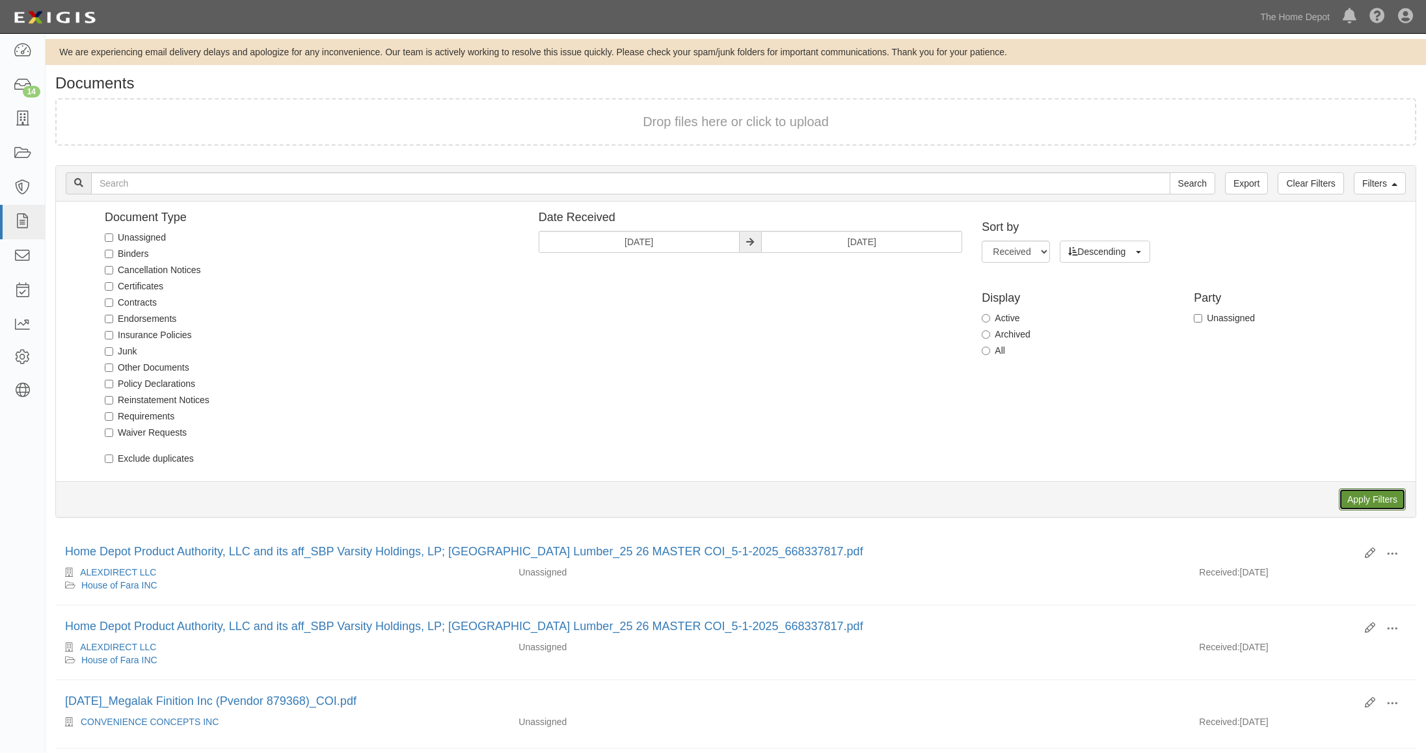
click at [1359, 502] on input "Apply Filters" at bounding box center [1372, 500] width 67 height 22
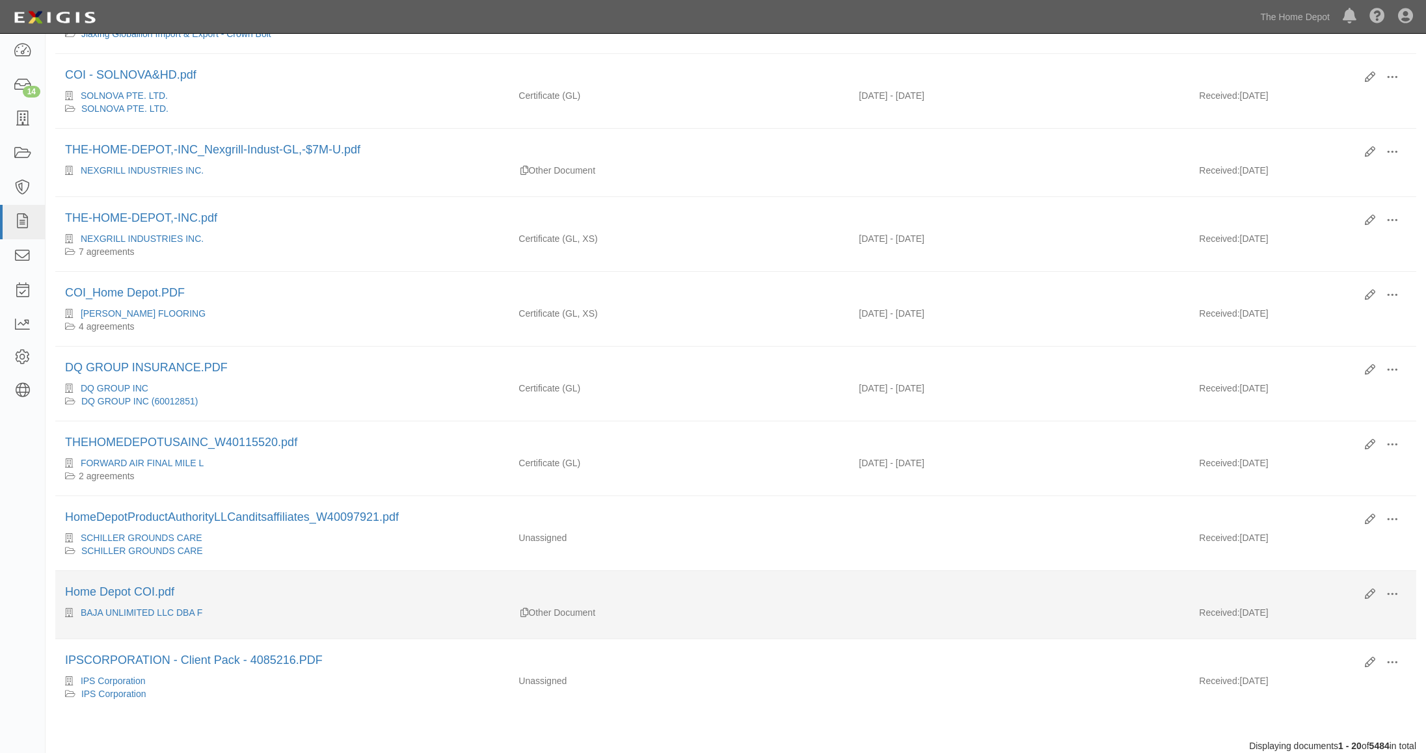
scroll to position [1035, 0]
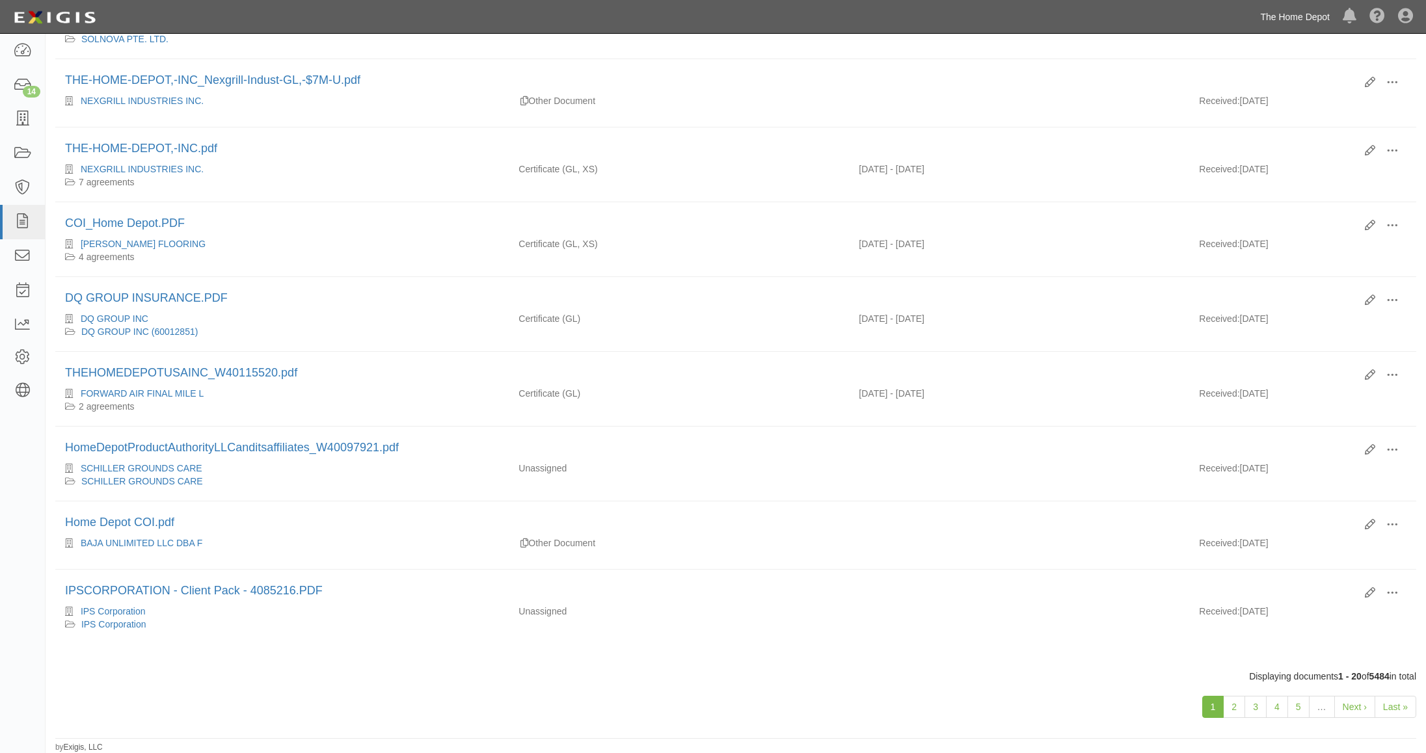
click at [1283, 13] on link "The Home Depot" at bounding box center [1295, 17] width 83 height 26
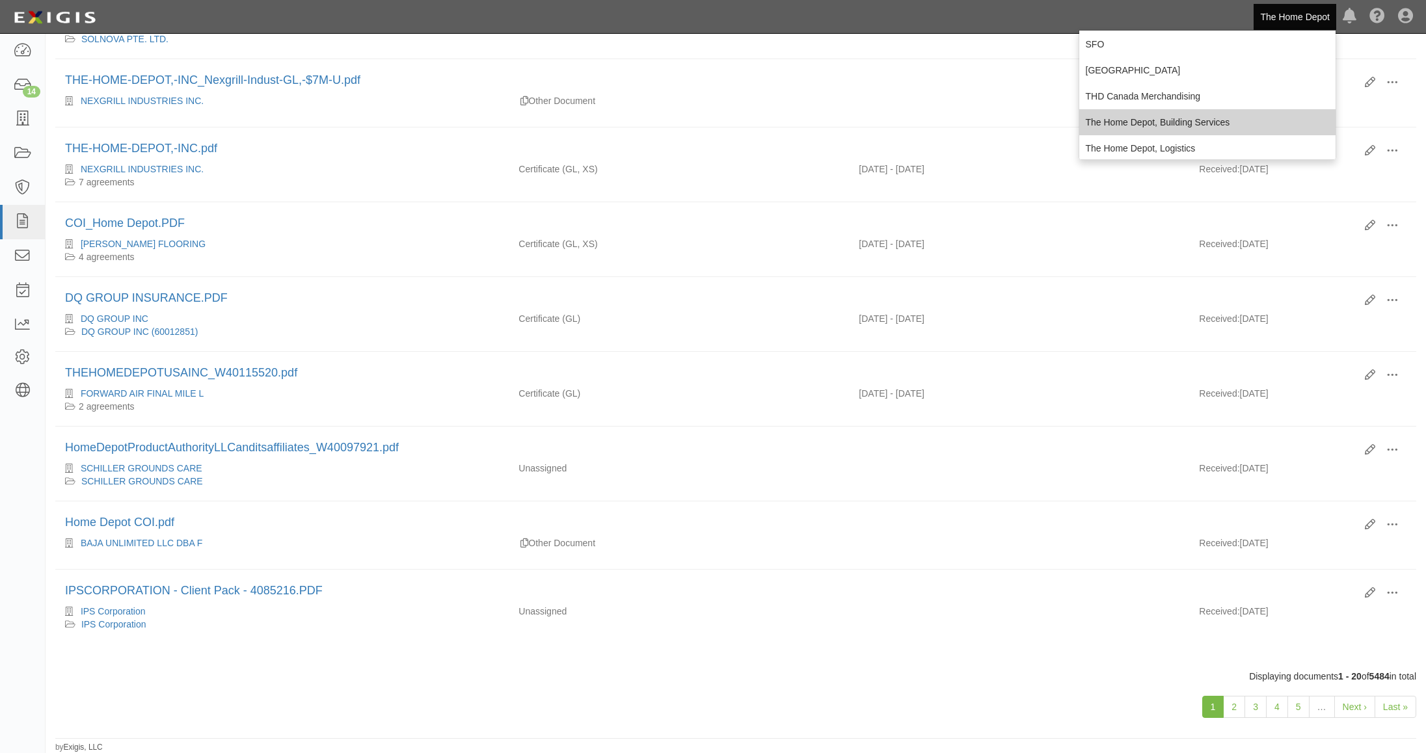
scroll to position [828, 0]
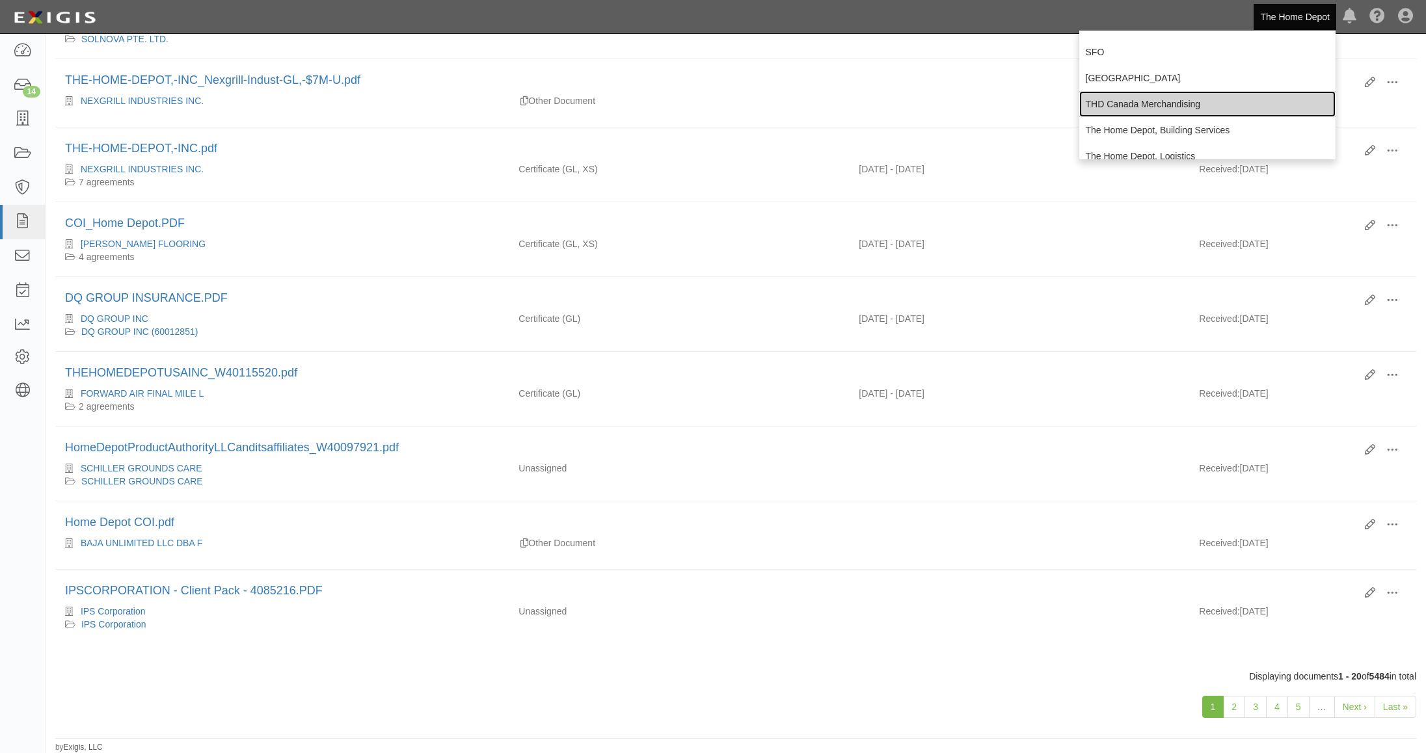
click at [1128, 98] on link "THD Canada Merchandising" at bounding box center [1207, 104] width 257 height 26
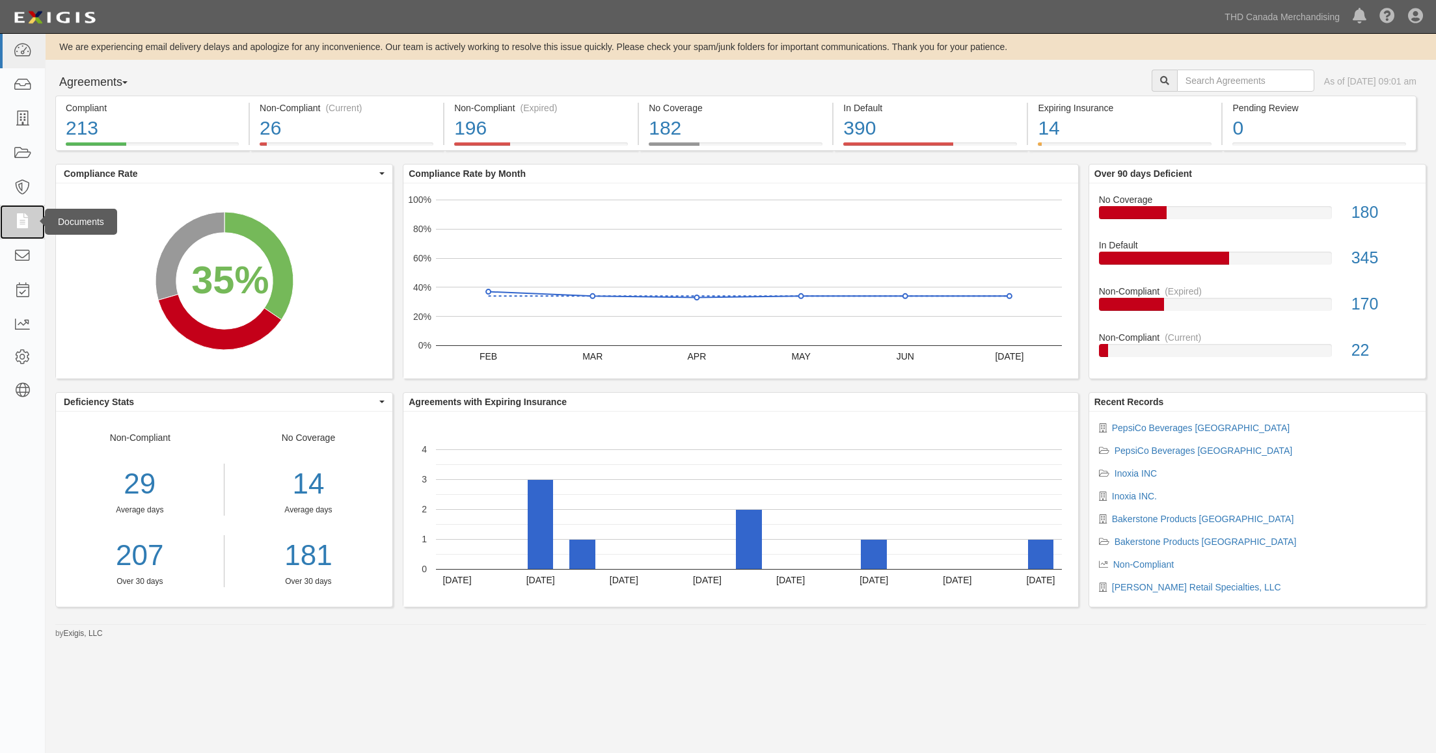
click at [32, 219] on link at bounding box center [22, 222] width 45 height 34
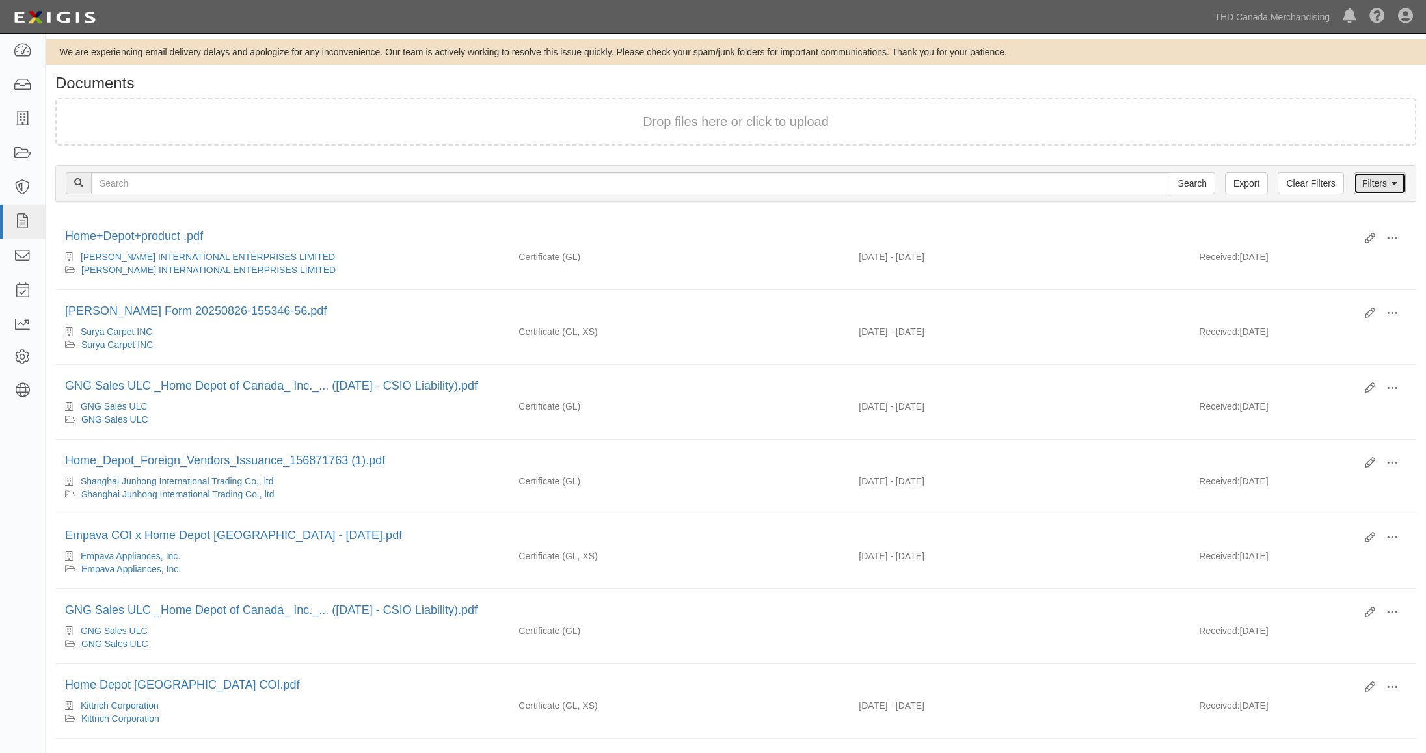
click at [1365, 187] on link "Filters" at bounding box center [1380, 183] width 52 height 22
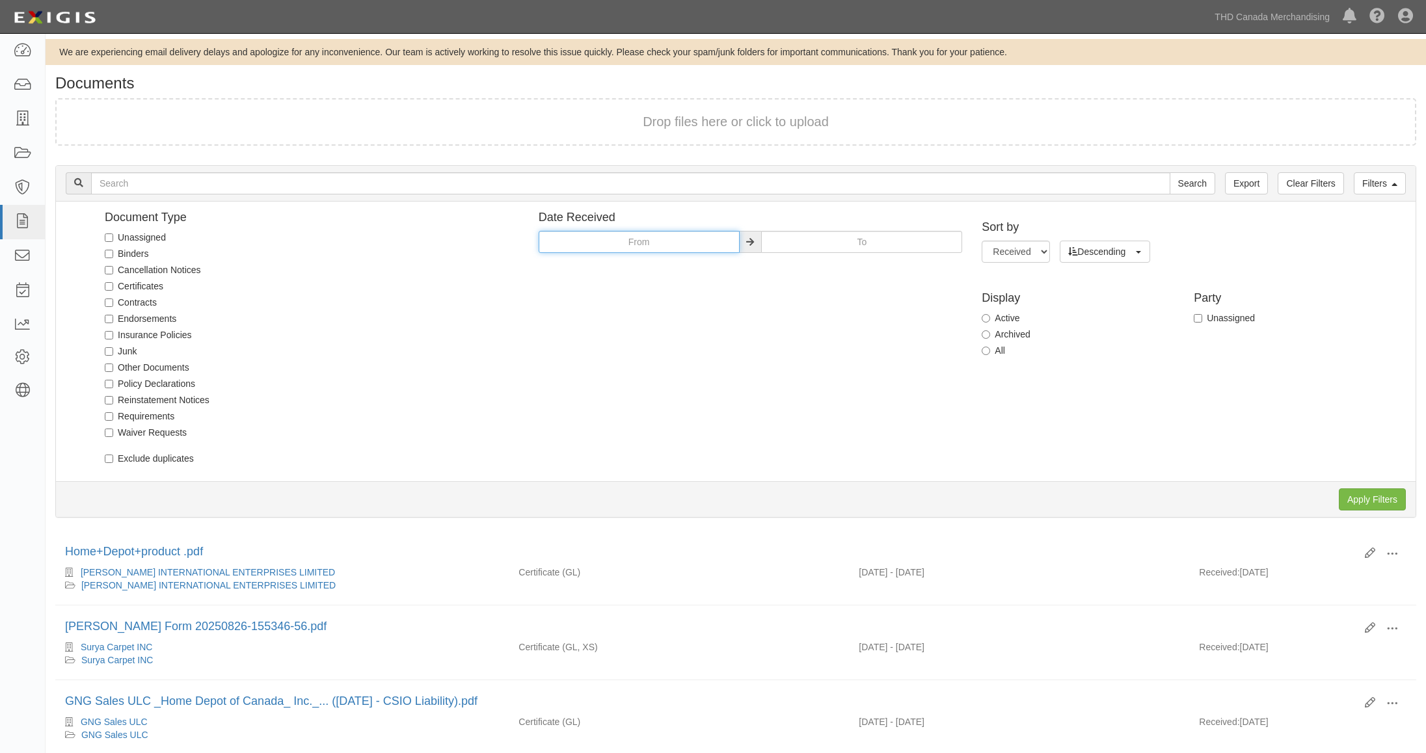
click at [634, 247] on input "text" at bounding box center [639, 242] width 201 height 22
type input "[DATE]"
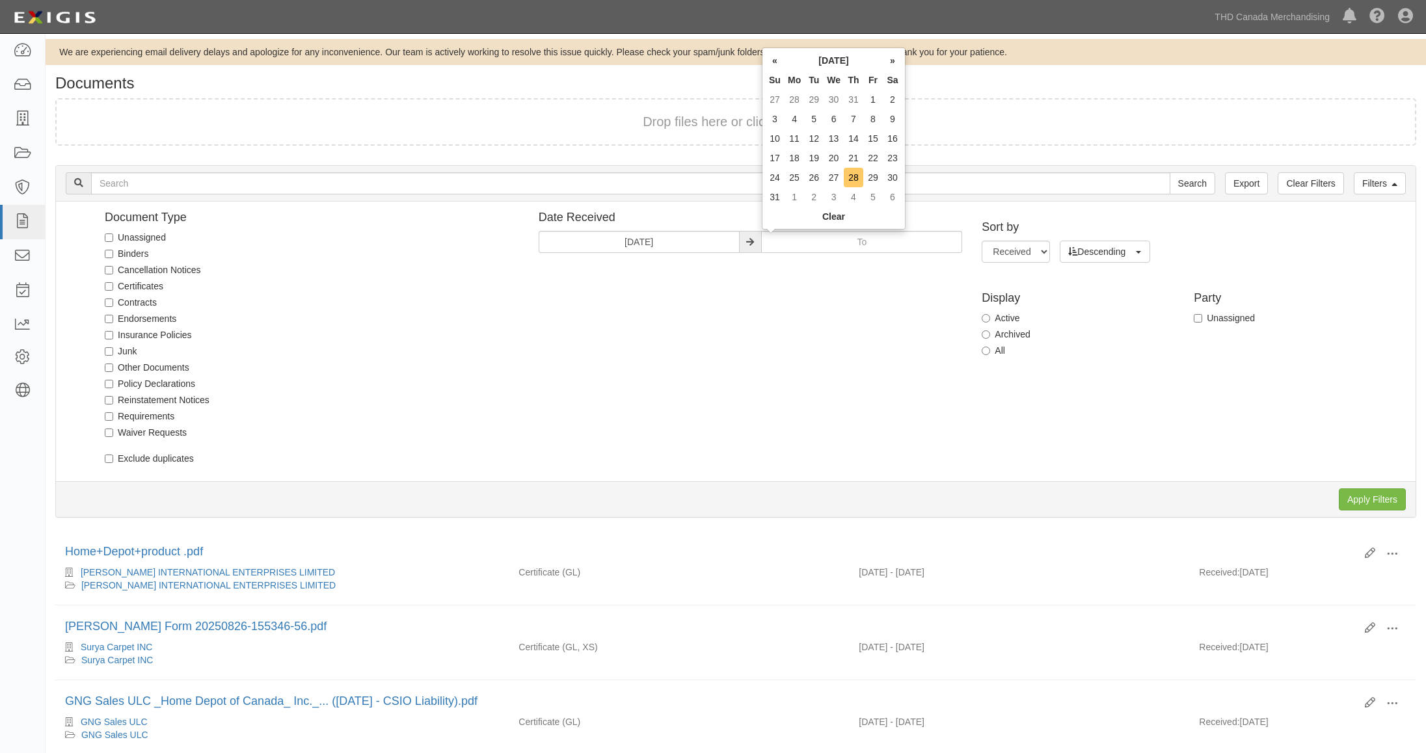
click at [847, 176] on td "28" at bounding box center [854, 178] width 20 height 20
type input "[DATE]"
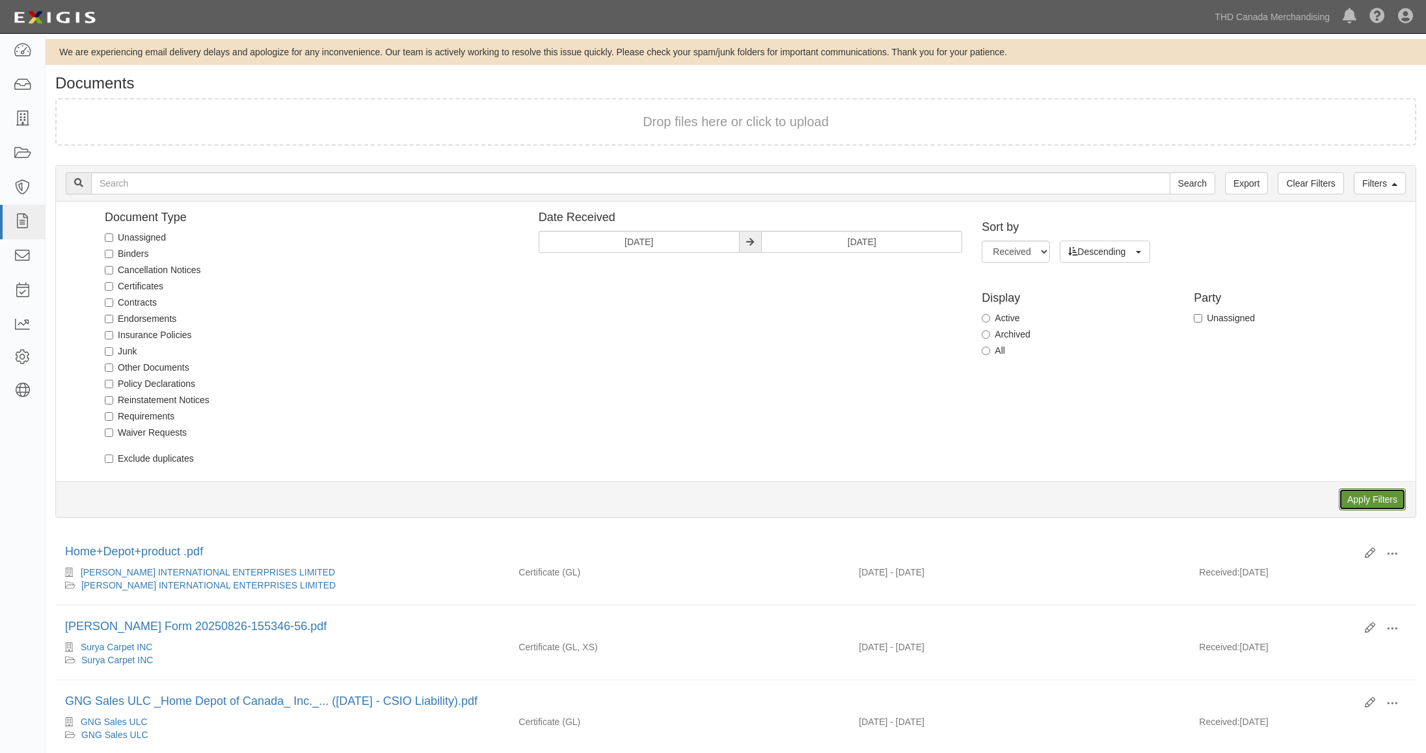
click at [1375, 504] on input "Apply Filters" at bounding box center [1372, 500] width 67 height 22
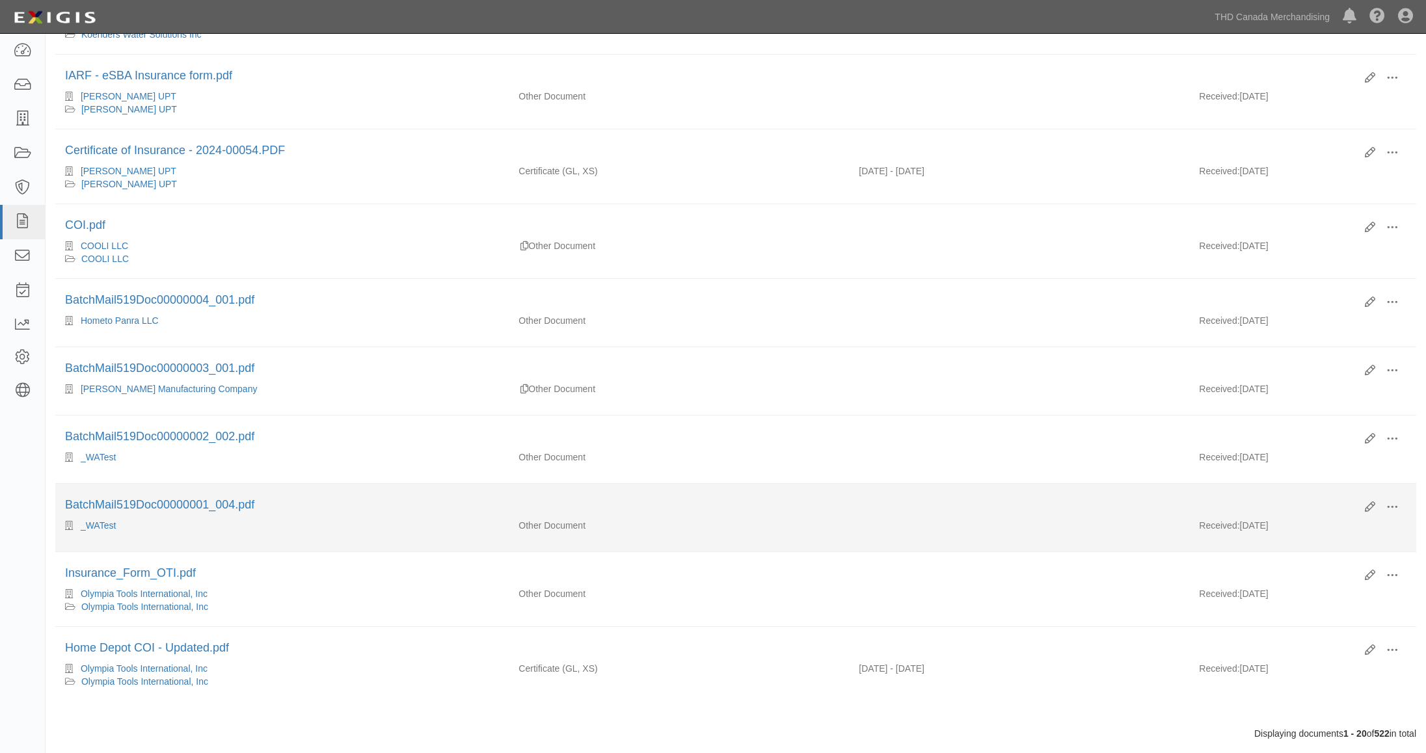
scroll to position [1041, 0]
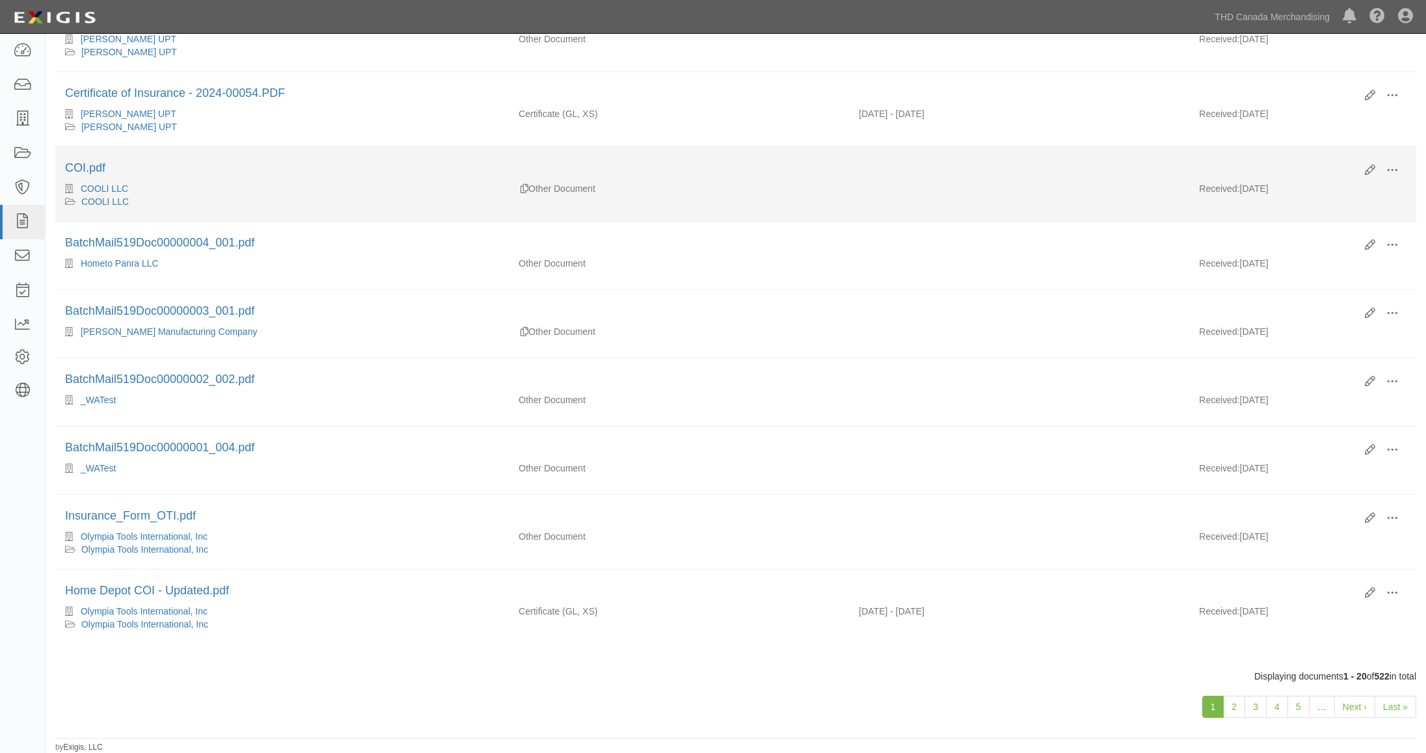
click at [1089, 157] on li "Edit View View details Archive Delete COI.pdf COOLI LLC COOLI LLC Other Documen…" at bounding box center [735, 184] width 1361 height 75
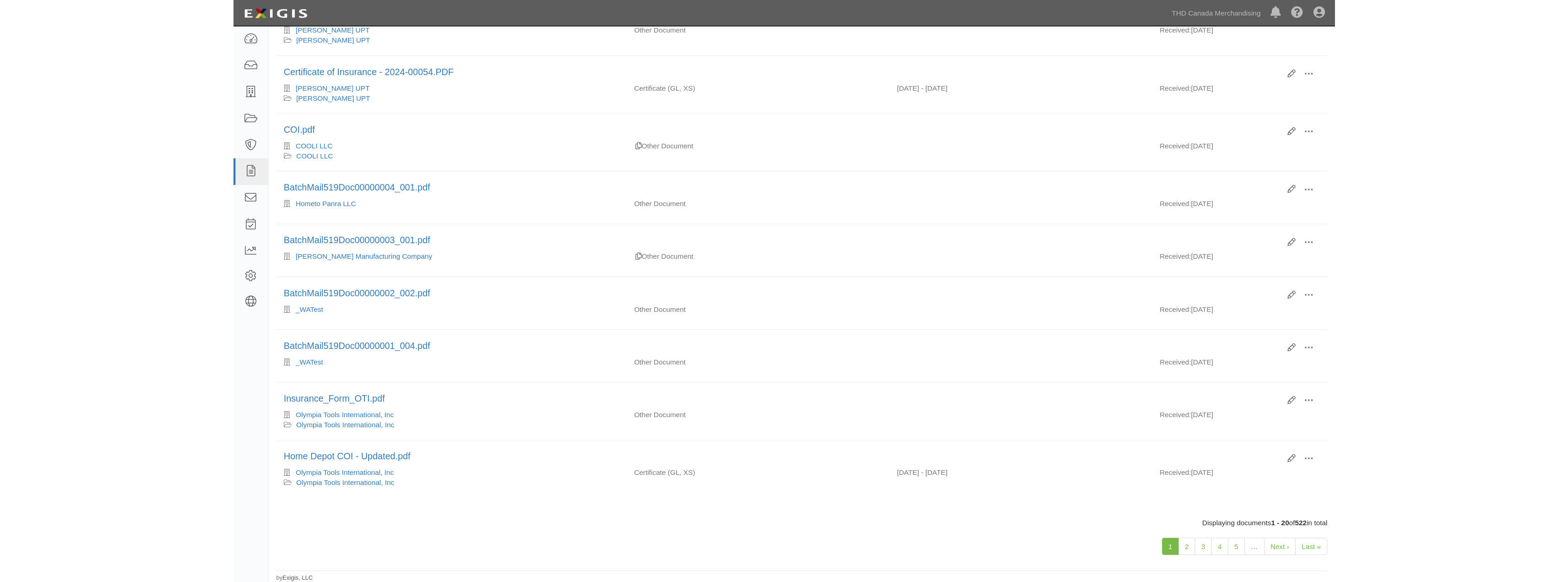
scroll to position [681, 0]
